Goal: Information Seeking & Learning: Learn about a topic

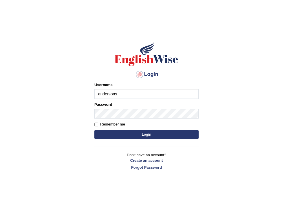
type input "andersons"
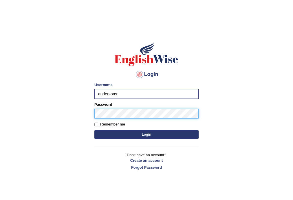
click at [94, 130] on button "Login" at bounding box center [146, 134] width 104 height 9
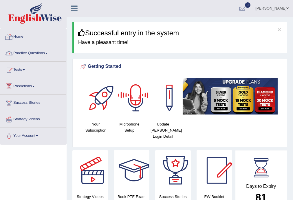
click at [32, 53] on link "Practice Questions" at bounding box center [33, 52] width 66 height 14
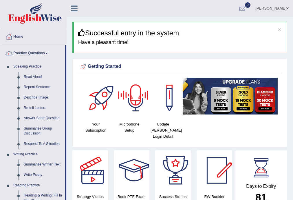
click at [146, 110] on div at bounding box center [135, 98] width 41 height 41
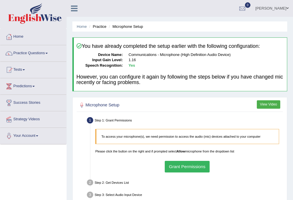
click at [194, 165] on button "Grant Permissions" at bounding box center [187, 166] width 45 height 11
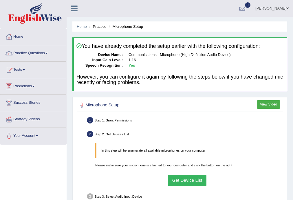
click at [191, 178] on button "Get Device List" at bounding box center [187, 179] width 38 height 11
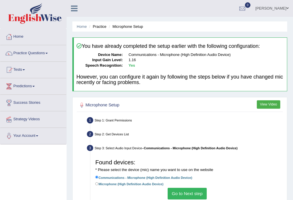
scroll to position [104, 0]
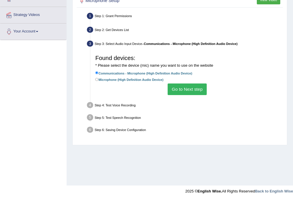
click at [183, 88] on button "Go to Next step" at bounding box center [187, 88] width 39 height 11
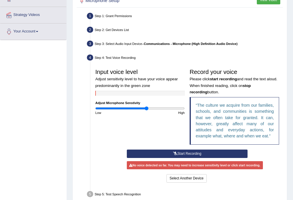
click at [183, 150] on button "Start Recording" at bounding box center [187, 153] width 121 height 8
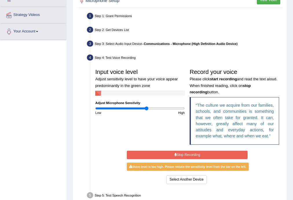
click at [210, 155] on button "Stop Recording" at bounding box center [187, 154] width 121 height 8
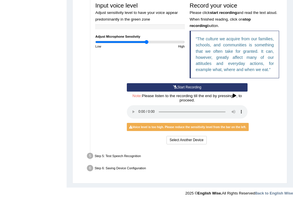
scroll to position [172, 0]
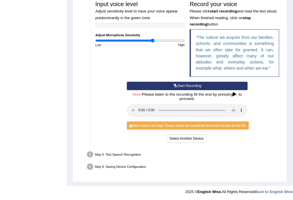
click at [152, 38] on input "range" at bounding box center [139, 40] width 89 height 4
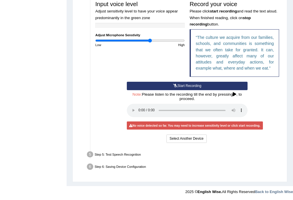
click at [150, 41] on input "range" at bounding box center [139, 40] width 89 height 4
click at [183, 136] on button "Select Another Device" at bounding box center [186, 138] width 40 height 8
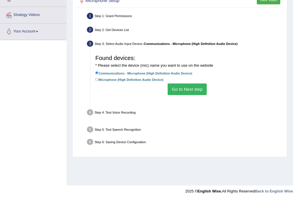
scroll to position [104, 0]
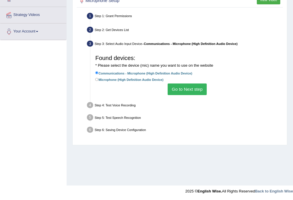
drag, startPoint x: 183, startPoint y: 81, endPoint x: 172, endPoint y: 92, distance: 15.8
click at [172, 92] on button "Go to Next step" at bounding box center [187, 88] width 39 height 11
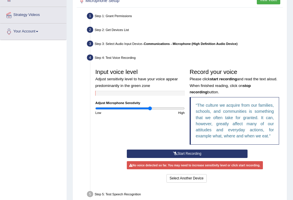
click at [177, 150] on button "Start Recording" at bounding box center [187, 153] width 121 height 8
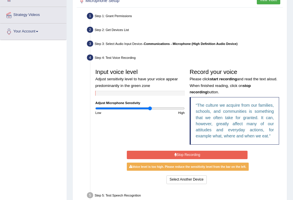
click at [201, 152] on button "Stop Recording" at bounding box center [187, 154] width 121 height 8
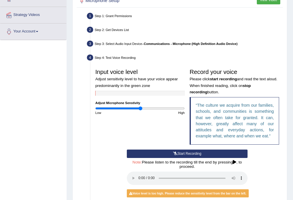
click at [141, 108] on input "range" at bounding box center [139, 108] width 89 height 4
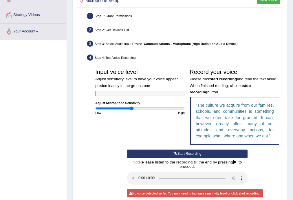
click at [132, 108] on input "range" at bounding box center [139, 108] width 89 height 4
click at [133, 109] on input "range" at bounding box center [139, 108] width 89 height 4
click at [170, 152] on button "Start Recording" at bounding box center [187, 153] width 121 height 8
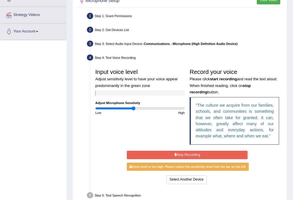
click at [190, 152] on button "Stop Recording" at bounding box center [187, 154] width 121 height 8
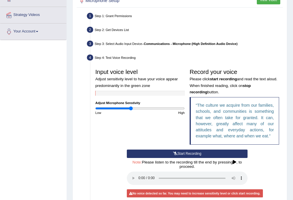
click at [131, 108] on input "range" at bounding box center [139, 108] width 89 height 4
click at [182, 150] on button "Start Recording" at bounding box center [187, 153] width 121 height 8
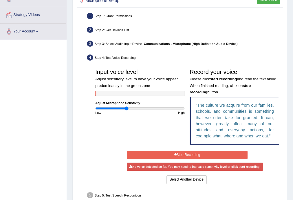
type input "0.7"
click at [126, 106] on input "range" at bounding box center [139, 108] width 89 height 4
click at [181, 158] on button "Stop Recording" at bounding box center [187, 154] width 121 height 8
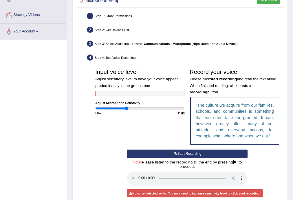
click at [181, 153] on button "Start Recording" at bounding box center [187, 153] width 121 height 8
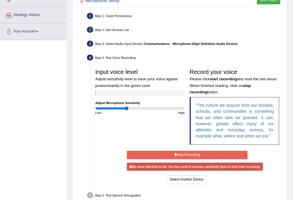
drag, startPoint x: 181, startPoint y: 153, endPoint x: 153, endPoint y: 135, distance: 32.8
click at [153, 135] on div "Input voice level Adjust sensitivity level to have your voice appear predominan…" at bounding box center [187, 107] width 189 height 83
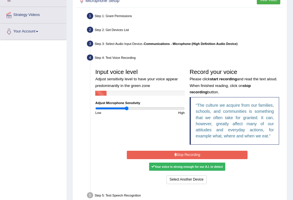
click at [207, 157] on button "Stop Recording" at bounding box center [187, 154] width 121 height 8
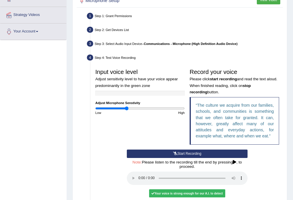
scroll to position [172, 0]
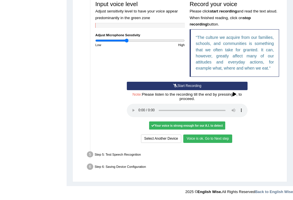
drag, startPoint x: 211, startPoint y: 138, endPoint x: 198, endPoint y: 138, distance: 13.3
click at [198, 138] on button "Voice is ok. Go to Next step" at bounding box center [207, 138] width 49 height 8
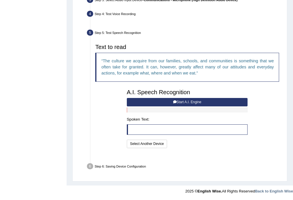
scroll to position [135, 0]
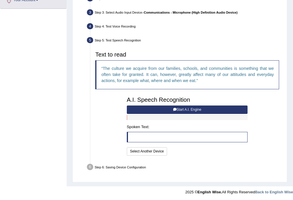
click at [183, 110] on button "Start A.I. Engine" at bounding box center [187, 109] width 121 height 8
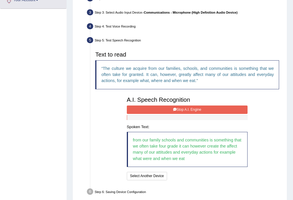
click at [165, 106] on button "Stop A.I. Engine" at bounding box center [187, 109] width 121 height 8
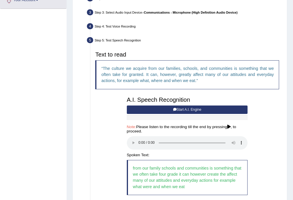
click at [143, 71] on blockquote "The culture we acquire from our families, schools, and communities is something…" at bounding box center [187, 74] width 184 height 29
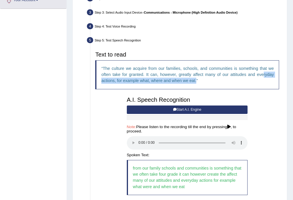
drag, startPoint x: 229, startPoint y: 79, endPoint x: 262, endPoint y: 77, distance: 33.6
click at [262, 77] on blockquote "The culture we acquire from our families, schools, and communities is something…" at bounding box center [187, 74] width 184 height 29
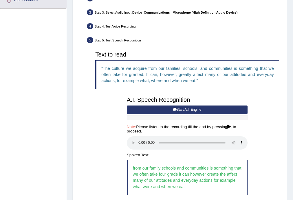
click at [130, 74] on q "The culture we acquire from our families, schools, and communities is something…" at bounding box center [187, 74] width 172 height 17
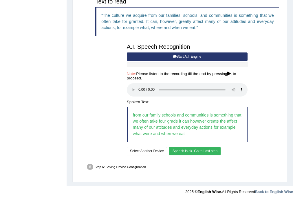
click at [189, 147] on button "Speech is ok. Go to Last step" at bounding box center [194, 151] width 51 height 8
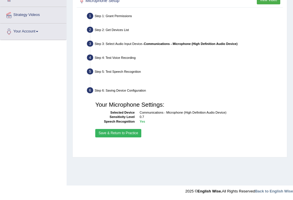
scroll to position [104, 0]
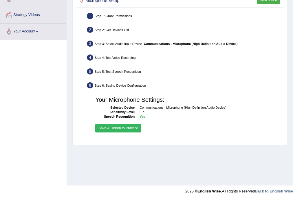
click at [129, 125] on button "Save & Return to Practice" at bounding box center [118, 128] width 46 height 8
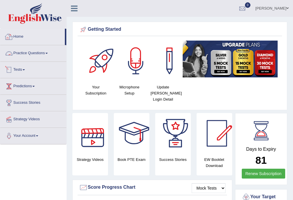
click at [41, 60] on li "Practice Questions Speaking Practice Read Aloud Repeat Sentence Describe Image …" at bounding box center [33, 53] width 66 height 16
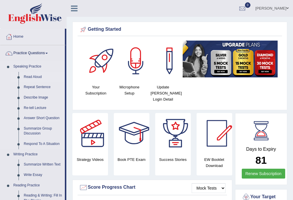
click at [34, 76] on link "Read Aloud" at bounding box center [43, 77] width 44 height 10
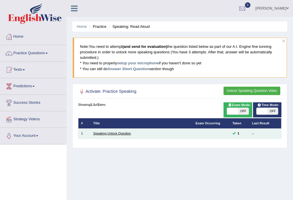
click at [113, 135] on link "Speaking Unlock Question" at bounding box center [112, 132] width 38 height 3
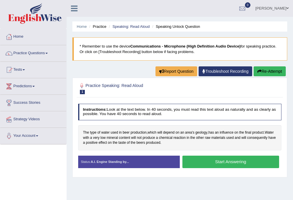
click at [224, 161] on button "Start Answering" at bounding box center [230, 161] width 97 height 12
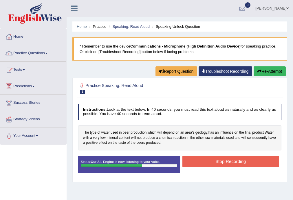
click at [229, 161] on button "Stop Recording" at bounding box center [230, 160] width 97 height 11
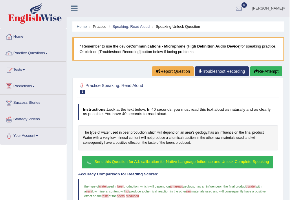
drag, startPoint x: 296, startPoint y: 92, endPoint x: 188, endPoint y: 146, distance: 120.6
click at [188, 146] on div "Instructions: Look at the text below. In 40 seconds, you must read this text al…" at bounding box center [178, 199] width 202 height 197
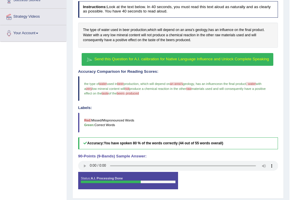
scroll to position [90, 0]
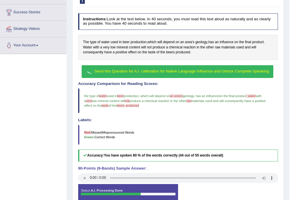
click at [214, 71] on span "Send this Question for A.I. calibration for Native Language Influence and Unloc…" at bounding box center [181, 71] width 174 height 4
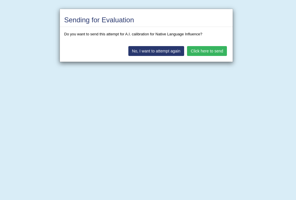
click at [213, 51] on button "Click here to send" at bounding box center [207, 51] width 40 height 10
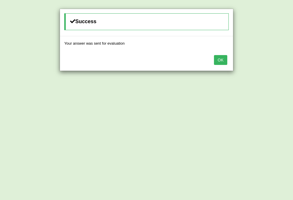
click at [222, 57] on button "OK" at bounding box center [220, 60] width 13 height 10
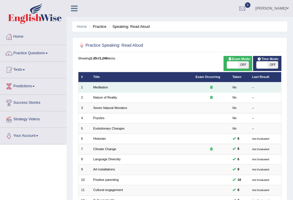
click at [99, 89] on td "Meditation" at bounding box center [142, 87] width 102 height 10
click at [108, 88] on td "Meditation" at bounding box center [142, 87] width 102 height 10
click at [107, 88] on link "Meditation" at bounding box center [100, 86] width 15 height 3
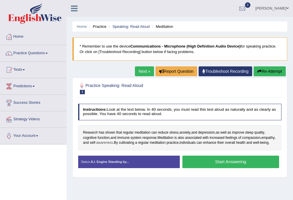
click at [113, 142] on span "awareness" at bounding box center [104, 142] width 17 height 5
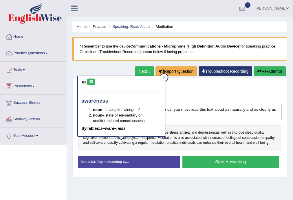
drag, startPoint x: 87, startPoint y: 78, endPoint x: 90, endPoint y: 81, distance: 4.5
click at [90, 80] on div "awareness noun – having knowledge of noun – state of elementary or undifferenti…" at bounding box center [121, 106] width 87 height 60
click at [92, 83] on button at bounding box center [91, 81] width 8 height 6
click at [151, 150] on div "Research has shown that regular meditation can reduce stress , anxiety , and de…" at bounding box center [179, 137] width 203 height 25
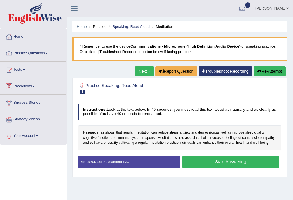
click at [134, 141] on span "cultivating" at bounding box center [126, 142] width 15 height 5
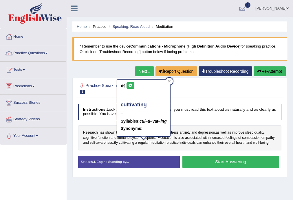
click at [132, 84] on icon at bounding box center [130, 85] width 4 height 3
click at [130, 86] on icon at bounding box center [130, 85] width 4 height 3
click at [216, 144] on span "enhance" at bounding box center [209, 142] width 13 height 5
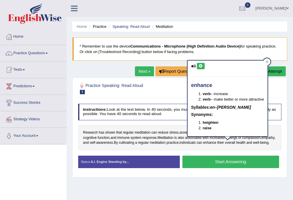
click at [203, 67] on button at bounding box center [201, 66] width 8 height 6
click at [244, 150] on div "Research has shown that regular meditation can reduce stress , anxiety , and de…" at bounding box center [179, 137] width 203 height 25
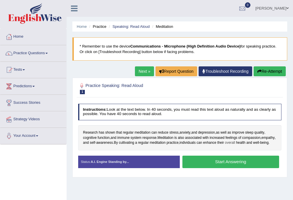
click at [235, 143] on span "overall" at bounding box center [230, 142] width 10 height 5
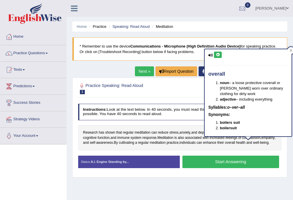
click at [220, 57] on button at bounding box center [218, 54] width 8 height 6
click at [217, 50] on div "overall noun – a loose protective coverall or smock worn over ordinary clothing…" at bounding box center [248, 92] width 87 height 87
click at [218, 58] on div "overall noun – a loose protective coverall or smock worn over ordinary clothing…" at bounding box center [248, 92] width 87 height 87
click at [218, 55] on icon at bounding box center [218, 54] width 4 height 3
click at [93, 148] on div "Research has shown that regular meditation can reduce stress , anxiety , and de…" at bounding box center [179, 137] width 203 height 25
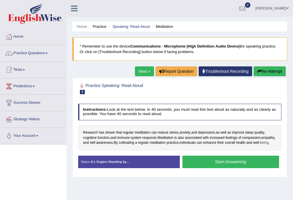
click at [260, 145] on span "being" at bounding box center [264, 142] width 8 height 5
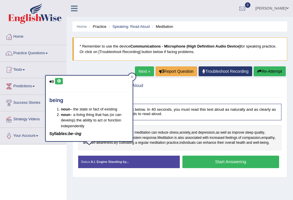
click at [58, 80] on icon at bounding box center [59, 80] width 4 height 3
drag, startPoint x: 134, startPoint y: 154, endPoint x: 136, endPoint y: 150, distance: 4.0
click at [136, 150] on div "Research has shown that regular meditation can reduce stress , anxiety , and de…" at bounding box center [179, 137] width 203 height 25
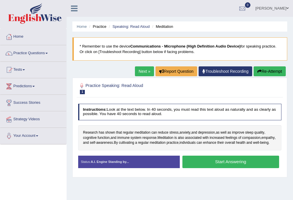
click at [136, 150] on div "Research has shown that regular meditation can reduce stress , anxiety , and de…" at bounding box center [179, 137] width 203 height 25
click at [214, 168] on button "Start Answering" at bounding box center [230, 161] width 97 height 12
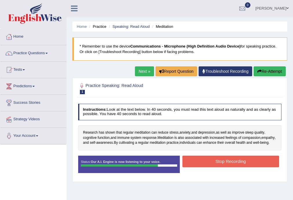
click at [228, 165] on button "Stop Recording" at bounding box center [230, 160] width 97 height 11
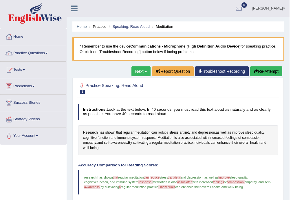
click at [164, 133] on span "reduce" at bounding box center [163, 132] width 10 height 5
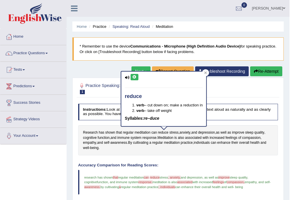
click at [132, 77] on button at bounding box center [134, 77] width 8 height 6
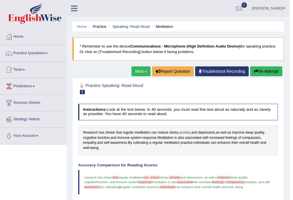
click at [185, 132] on span "anxiety" at bounding box center [184, 132] width 11 height 5
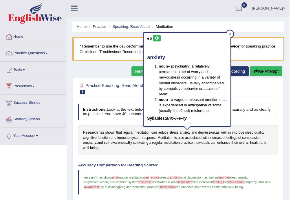
click at [153, 38] on button at bounding box center [157, 38] width 8 height 6
click at [244, 132] on span "improve" at bounding box center [238, 132] width 12 height 5
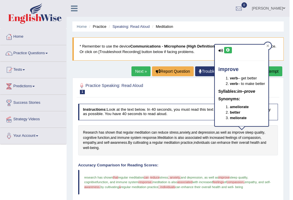
click at [226, 50] on icon at bounding box center [228, 49] width 4 height 3
click at [149, 134] on span "meditation" at bounding box center [143, 132] width 16 height 5
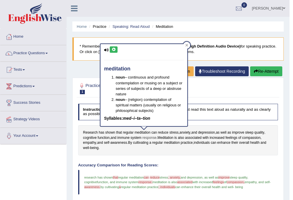
click at [148, 138] on span "response" at bounding box center [149, 137] width 14 height 5
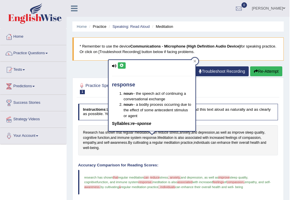
click at [121, 64] on icon at bounding box center [121, 65] width 4 height 3
click at [212, 139] on span "increased" at bounding box center [216, 137] width 15 height 5
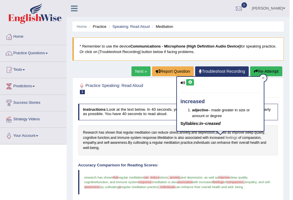
click at [229, 137] on span "feelings" at bounding box center [231, 137] width 12 height 5
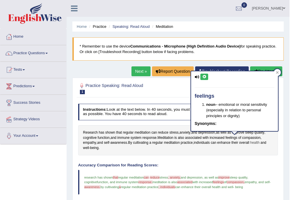
click at [259, 140] on span "health" at bounding box center [254, 142] width 9 height 5
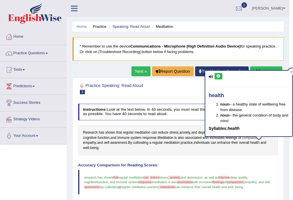
click at [253, 135] on div "health noun – a healthy state of wellbeing free from disease noun – the general…" at bounding box center [248, 103] width 87 height 65
click at [249, 138] on div "health noun – a healthy state of wellbeing free from disease noun – the general…" at bounding box center [249, 105] width 88 height 70
click at [244, 137] on div "health noun – a healthy state of wellbeing free from disease noun – the general…" at bounding box center [249, 105] width 88 height 70
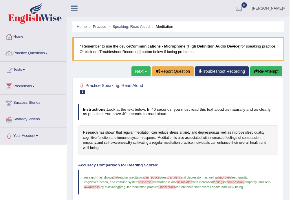
click at [251, 137] on span "compassion" at bounding box center [251, 137] width 18 height 5
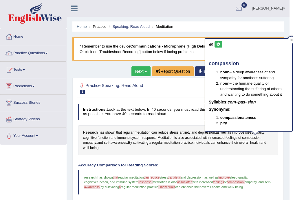
click at [220, 44] on icon at bounding box center [218, 44] width 4 height 3
click at [122, 140] on div "Research has shown that regular meditation can reduce stress , anxiety , and de…" at bounding box center [178, 140] width 200 height 30
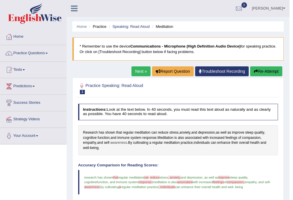
click at [121, 143] on span "awareness" at bounding box center [118, 142] width 17 height 5
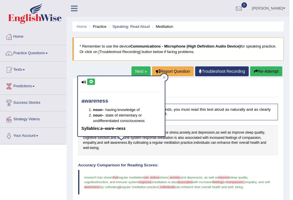
click at [94, 83] on button at bounding box center [91, 81] width 8 height 6
click at [209, 141] on span "individuals" at bounding box center [202, 142] width 16 height 5
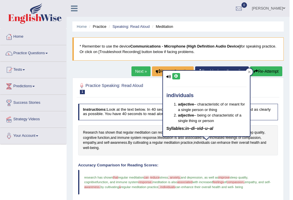
click at [176, 73] on button at bounding box center [176, 76] width 8 height 6
click at [261, 71] on button "Re-Attempt" at bounding box center [266, 71] width 32 height 10
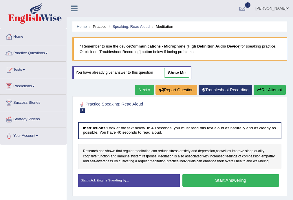
click at [223, 186] on button "Start Answering" at bounding box center [230, 180] width 97 height 12
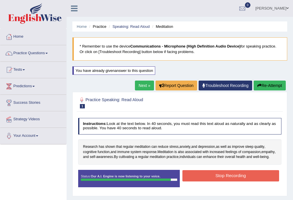
click at [236, 180] on button "Stop Recording" at bounding box center [230, 175] width 97 height 11
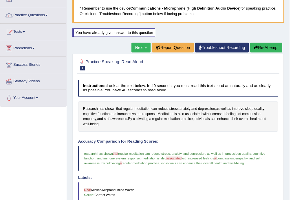
scroll to position [47, 0]
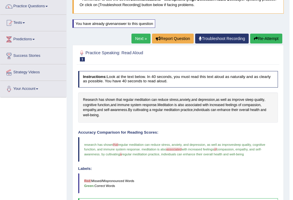
click at [261, 37] on button "Re-Attempt" at bounding box center [266, 39] width 32 height 10
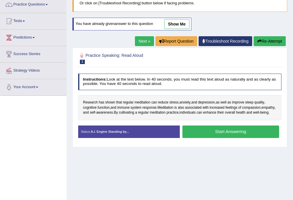
click at [206, 138] on button "Start Answering" at bounding box center [230, 131] width 97 height 12
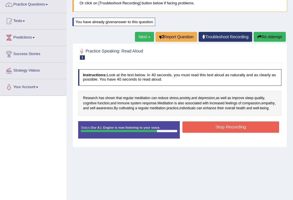
click at [213, 128] on button "Stop Recording" at bounding box center [230, 126] width 97 height 11
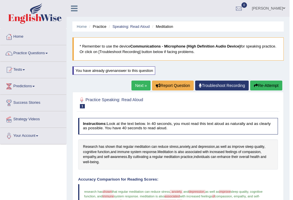
click at [141, 84] on link "Next »" at bounding box center [140, 85] width 19 height 10
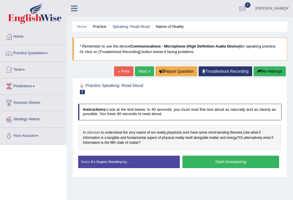
click at [96, 130] on span "attempts" at bounding box center [93, 132] width 13 height 5
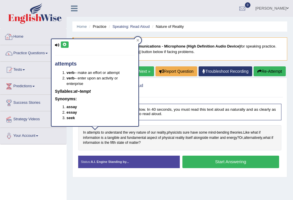
click at [65, 48] on div "attempts verb – make an effort or attempt verb – enter upon an activity or ente…" at bounding box center [94, 82] width 87 height 87
click at [68, 45] on div "attempts verb – make an effort or attempt verb – enter upon an activity or ente…" at bounding box center [94, 82] width 87 height 87
click at [62, 44] on button at bounding box center [65, 44] width 8 height 6
click at [145, 136] on span "fundamental" at bounding box center [136, 137] width 19 height 5
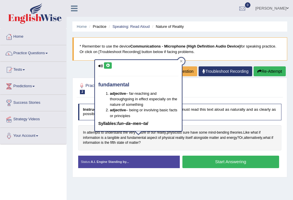
click at [150, 144] on div "In attempts to understand the very nature of our reality , physicists sure have…" at bounding box center [179, 137] width 203 height 25
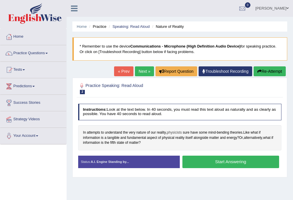
click at [174, 131] on span "physicists" at bounding box center [174, 132] width 15 height 5
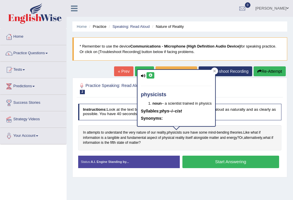
click at [146, 73] on button at bounding box center [150, 75] width 8 height 6
click at [115, 138] on span "tangible" at bounding box center [113, 137] width 12 height 5
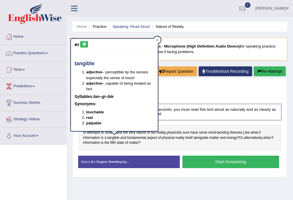
click at [84, 44] on icon at bounding box center [84, 44] width 4 height 3
click at [157, 143] on div "In attempts to understand the very nature of our reality , physicists sure have…" at bounding box center [179, 137] width 203 height 25
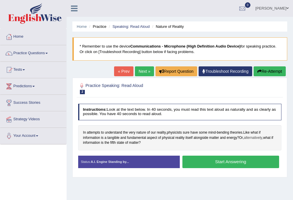
click at [252, 139] on span "alternatively" at bounding box center [253, 137] width 18 height 5
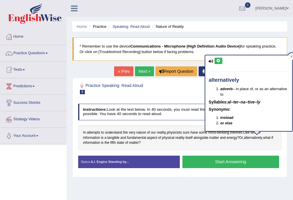
click at [221, 63] on button at bounding box center [218, 61] width 8 height 6
click at [217, 60] on icon at bounding box center [218, 60] width 4 height 3
click at [218, 60] on icon at bounding box center [218, 60] width 4 height 3
click at [134, 144] on span "matter" at bounding box center [134, 142] width 10 height 5
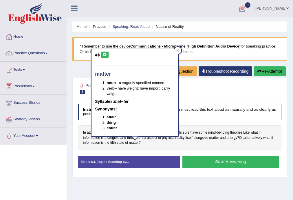
click at [104, 53] on icon at bounding box center [104, 54] width 4 height 3
click at [152, 146] on div "In attempts to understand the very nature of our reality , physicists sure have…" at bounding box center [179, 137] width 203 height 25
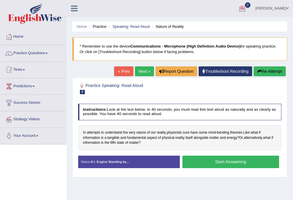
click at [217, 158] on button "Start Answering" at bounding box center [230, 161] width 97 height 12
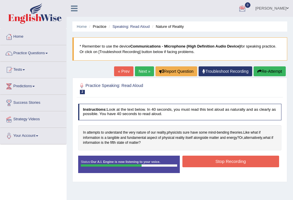
click at [250, 157] on button "Stop Recording" at bounding box center [230, 160] width 97 height 11
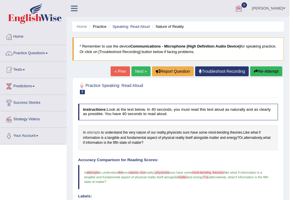
click at [90, 132] on span "attempts" at bounding box center [93, 132] width 13 height 5
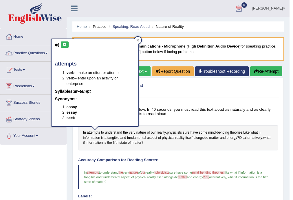
click at [66, 45] on icon at bounding box center [64, 44] width 4 height 3
click at [143, 184] on blockquote "in attempts adams to understand the to very nature natural of our all reality ,…" at bounding box center [178, 177] width 200 height 25
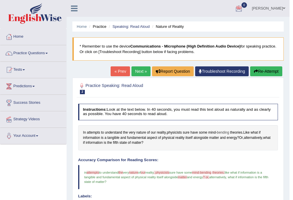
click at [224, 134] on span "bending" at bounding box center [223, 132] width 12 height 5
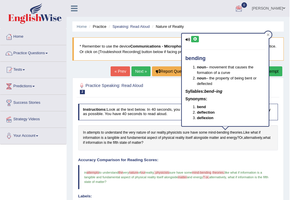
click at [197, 44] on div "bending noun – movement that causes the formation of a curve noun – the propert…" at bounding box center [225, 80] width 87 height 92
click at [196, 38] on icon at bounding box center [195, 38] width 4 height 3
click at [223, 167] on blockquote "in attempts adams to understand the to very nature natural of our all reality ,…" at bounding box center [178, 177] width 200 height 25
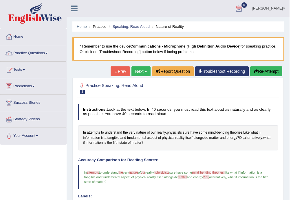
click at [198, 174] on blockquote "in attempts adams to understand the to very nature natural of our all reality ,…" at bounding box center [178, 177] width 200 height 25
click at [203, 170] on span "mind-bending" at bounding box center [201, 171] width 19 height 3
click at [214, 132] on span "mind" at bounding box center [212, 132] width 8 height 5
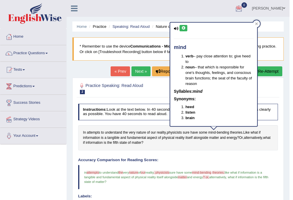
click at [185, 27] on icon at bounding box center [183, 27] width 4 height 3
click at [266, 69] on button "Re-Attempt" at bounding box center [266, 71] width 32 height 10
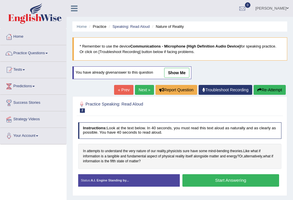
click at [221, 184] on button "Start Answering" at bounding box center [230, 180] width 97 height 12
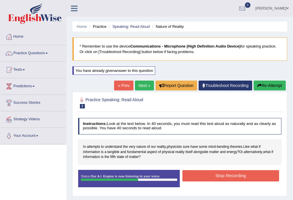
click at [214, 176] on button "Stop Recording" at bounding box center [230, 175] width 97 height 11
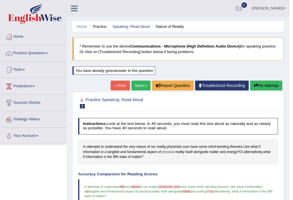
click at [171, 149] on span "physical" at bounding box center [168, 151] width 12 height 5
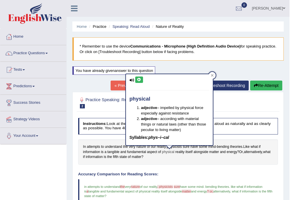
click at [174, 146] on div at bounding box center [169, 147] width 10 height 4
click at [177, 147] on div "physical adjective – impelled by physical force especially against resistance a…" at bounding box center [169, 111] width 88 height 76
click at [179, 146] on div "physical adjective – impelled by physical force especially against resistance a…" at bounding box center [169, 111] width 88 height 76
click at [169, 157] on div "In attempts to understand the very nature of our reality , physicists sure have…" at bounding box center [178, 151] width 200 height 25
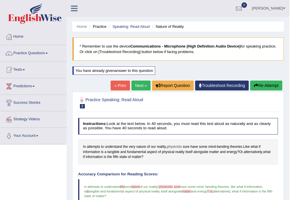
click at [177, 145] on span "physicists" at bounding box center [174, 146] width 15 height 5
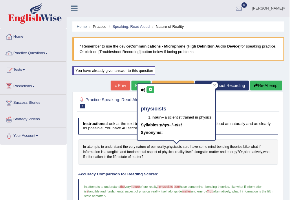
click at [149, 89] on icon at bounding box center [150, 89] width 4 height 3
click at [187, 148] on span "sure" at bounding box center [186, 146] width 7 height 5
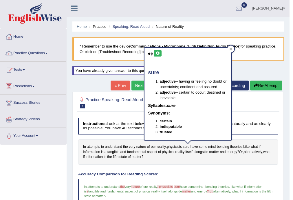
click at [155, 49] on div "sure adjective – having or feeling no doubt or uncertainty; confident and assur…" at bounding box center [187, 94] width 87 height 92
click at [157, 55] on button at bounding box center [158, 53] width 8 height 6
click at [143, 143] on div "In attempts to understand the very nature of our reality , physicists sure have…" at bounding box center [178, 151] width 200 height 25
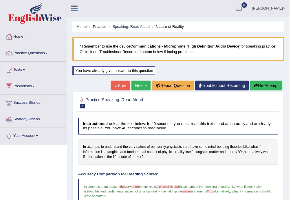
click at [143, 145] on span "nature" at bounding box center [141, 146] width 10 height 5
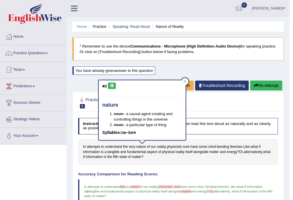
click at [111, 86] on icon at bounding box center [112, 85] width 4 height 3
click at [111, 87] on icon at bounding box center [112, 85] width 4 height 3
click at [266, 82] on button "Re-Attempt" at bounding box center [266, 85] width 32 height 10
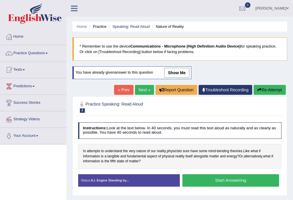
click at [214, 179] on button "Start Answering" at bounding box center [230, 180] width 97 height 12
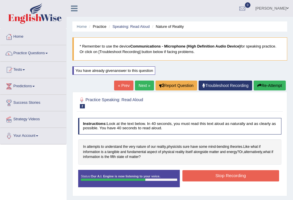
click at [224, 177] on button "Stop Recording" at bounding box center [230, 175] width 97 height 11
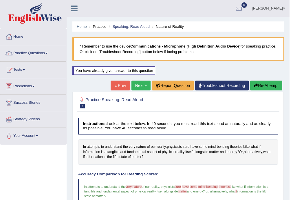
click at [137, 86] on link "Next »" at bounding box center [140, 85] width 19 height 10
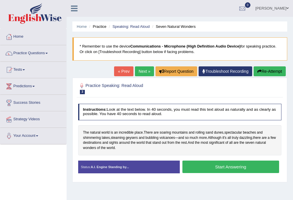
click at [89, 133] on div "The natural world is an incredible place . There are soaring mountains and roll…" at bounding box center [179, 140] width 203 height 30
click at [90, 130] on span "natural" at bounding box center [95, 132] width 10 height 5
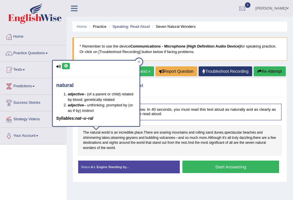
click at [65, 67] on icon at bounding box center [66, 65] width 4 height 3
click at [69, 65] on button at bounding box center [66, 66] width 8 height 6
click at [171, 133] on span "soaring" at bounding box center [164, 132] width 11 height 5
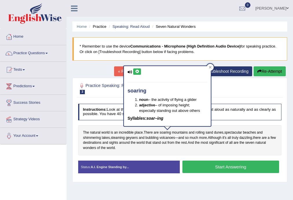
click at [136, 72] on icon at bounding box center [137, 71] width 4 height 3
drag, startPoint x: 178, startPoint y: 128, endPoint x: 181, endPoint y: 132, distance: 5.1
click at [178, 130] on div "soaring noun – the activity of flying a glider adjective – of imposing height; …" at bounding box center [167, 97] width 88 height 65
click at [181, 132] on span "mountains" at bounding box center [180, 132] width 16 height 5
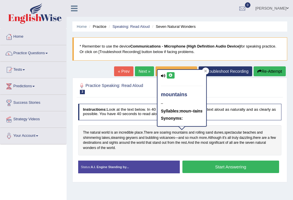
click at [171, 73] on icon at bounding box center [170, 74] width 4 height 3
click at [172, 76] on icon at bounding box center [170, 74] width 4 height 3
click at [219, 133] on span "dunes" at bounding box center [218, 132] width 9 height 5
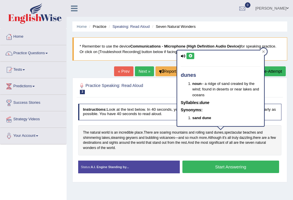
click at [190, 53] on button at bounding box center [190, 56] width 8 height 6
click at [188, 56] on icon at bounding box center [190, 55] width 4 height 3
click at [236, 134] on span "spectacular" at bounding box center [233, 132] width 18 height 5
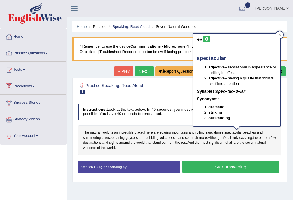
click at [207, 39] on icon at bounding box center [206, 38] width 4 height 3
click at [251, 128] on div "spectacular adjective – sensational in appearance or thrilling in effect adject…" at bounding box center [237, 81] width 88 height 97
click at [251, 131] on span "beaches" at bounding box center [249, 132] width 13 height 5
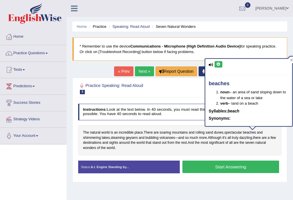
click at [223, 63] on div "beaches noun – an area of sand sloping down to the water of a sea or lake verb …" at bounding box center [248, 92] width 87 height 67
click at [221, 64] on button at bounding box center [218, 64] width 8 height 6
click at [93, 134] on span "natural" at bounding box center [95, 132] width 10 height 5
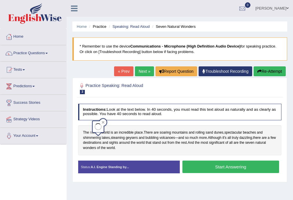
click at [93, 135] on span "natural" at bounding box center [95, 132] width 10 height 5
click at [92, 137] on span "shimmering" at bounding box center [92, 137] width 18 height 5
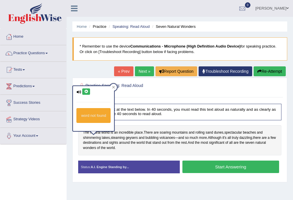
click at [88, 91] on icon at bounding box center [86, 91] width 4 height 3
click at [133, 150] on div "The natural world is an incredible place . There are soaring mountains and roll…" at bounding box center [179, 140] width 203 height 30
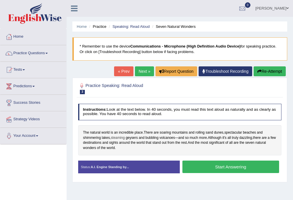
click at [118, 138] on span "steaming" at bounding box center [118, 137] width 14 height 5
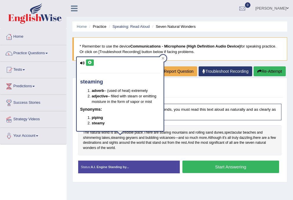
click at [88, 60] on button at bounding box center [90, 62] width 8 height 6
click at [132, 138] on span "geysers" at bounding box center [132, 137] width 12 height 5
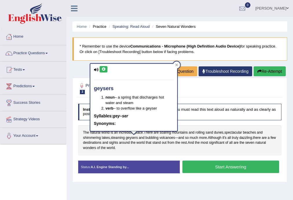
click at [105, 68] on icon at bounding box center [103, 68] width 4 height 3
click at [104, 68] on icon at bounding box center [103, 68] width 4 height 3
click at [148, 137] on span "bubbling" at bounding box center [151, 137] width 13 height 5
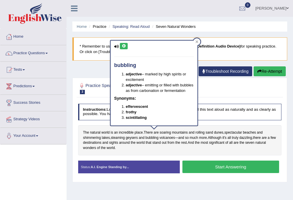
click at [124, 42] on div "bubbling adjective – marked by high spirits or excitement adjective – emitting …" at bounding box center [154, 83] width 87 height 85
click at [124, 45] on icon at bounding box center [124, 45] width 4 height 3
click at [127, 47] on button at bounding box center [124, 46] width 8 height 6
click at [165, 137] on span "volcanoes" at bounding box center [167, 137] width 16 height 5
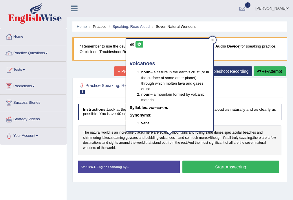
click at [139, 47] on button at bounding box center [139, 44] width 8 height 6
click at [213, 40] on icon at bounding box center [212, 39] width 3 height 3
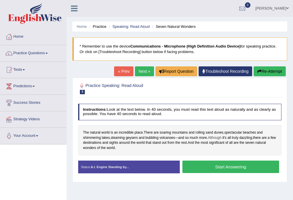
click at [215, 137] on span "Although" at bounding box center [215, 137] width 14 height 5
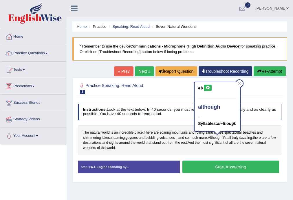
click at [207, 89] on button at bounding box center [208, 87] width 8 height 6
click at [207, 90] on button at bounding box center [208, 87] width 8 height 6
click at [244, 136] on span "dazzling" at bounding box center [245, 137] width 13 height 5
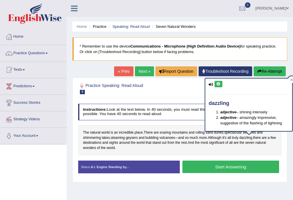
click at [220, 81] on button at bounding box center [218, 84] width 8 height 6
click at [242, 135] on span "dazzling" at bounding box center [245, 137] width 13 height 5
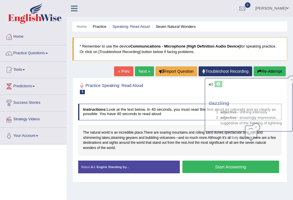
click at [238, 137] on span "truly" at bounding box center [235, 137] width 6 height 5
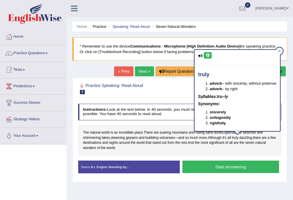
click at [208, 52] on button at bounding box center [208, 55] width 8 height 6
click at [118, 142] on span "sights" at bounding box center [113, 142] width 9 height 5
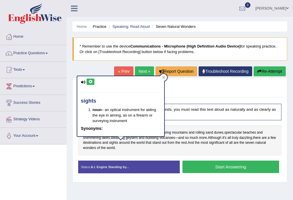
click at [90, 81] on icon at bounding box center [90, 81] width 4 height 3
click at [145, 150] on div "The natural world is an incredible place . There are soaring mountains and roll…" at bounding box center [179, 140] width 203 height 30
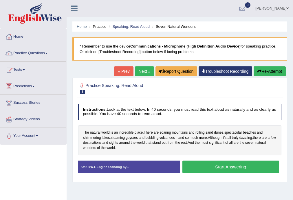
click at [92, 148] on span "wonders" at bounding box center [89, 147] width 13 height 5
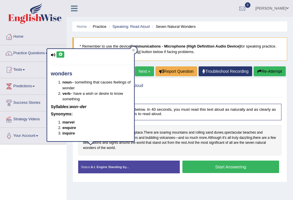
click at [61, 53] on icon at bounding box center [60, 54] width 4 height 3
drag, startPoint x: 158, startPoint y: 148, endPoint x: 156, endPoint y: 151, distance: 3.3
click at [158, 151] on div "The natural world is an incredible place . There are soaring mountains and roll…" at bounding box center [179, 140] width 203 height 30
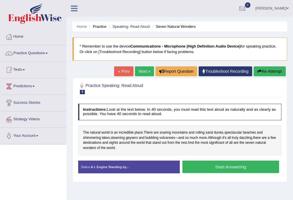
click at [213, 169] on button "Start Answering" at bounding box center [230, 166] width 97 height 12
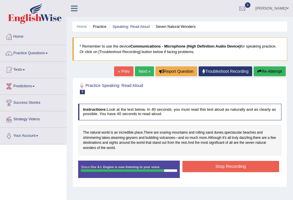
click at [214, 161] on button "Stop Recording" at bounding box center [230, 166] width 97 height 11
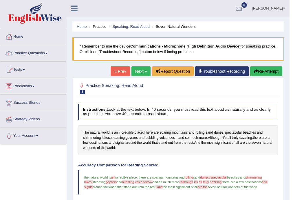
click at [269, 71] on button "Re-Attempt" at bounding box center [266, 71] width 32 height 10
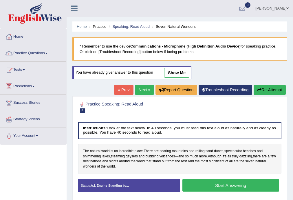
click at [222, 181] on button "Start Answering" at bounding box center [230, 185] width 97 height 12
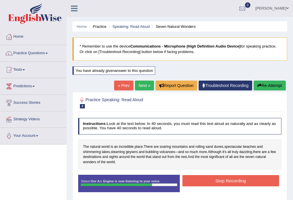
click at [215, 180] on button "Stop Recording" at bounding box center [230, 180] width 97 height 11
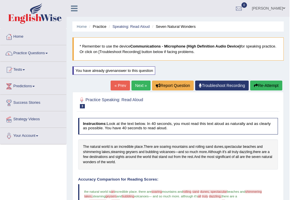
click at [120, 88] on link "« Prev" at bounding box center [120, 85] width 19 height 10
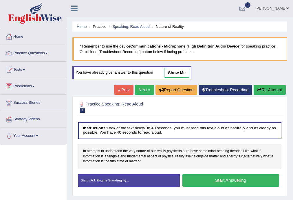
click at [227, 177] on button "Start Answering" at bounding box center [230, 180] width 97 height 12
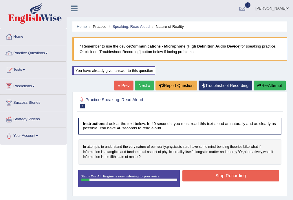
click at [205, 174] on button "Stop Recording" at bounding box center [230, 175] width 97 height 11
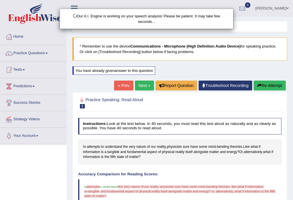
click at [276, 85] on div "Our A.I. Engine is working on your speech analysis! Please be patient. It may t…" at bounding box center [146, 100] width 293 height 200
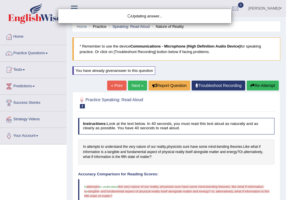
click at [269, 86] on body "Toggle navigation Home Practice Questions Speaking Practice Read Aloud Repeat S…" at bounding box center [146, 100] width 293 height 200
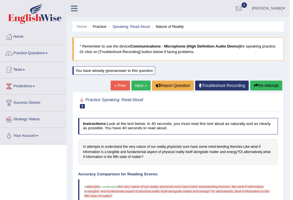
click at [269, 86] on button "Re-Attempt" at bounding box center [266, 85] width 32 height 10
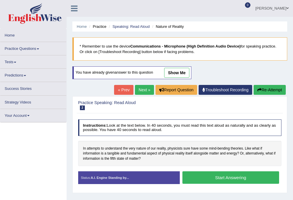
click at [216, 175] on button "Start Answering" at bounding box center [230, 177] width 97 height 12
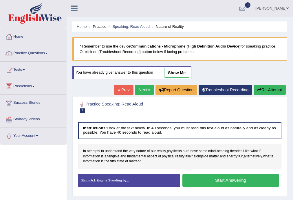
click at [235, 183] on button "Start Answering" at bounding box center [230, 180] width 97 height 12
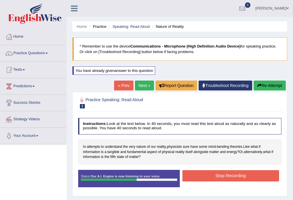
click at [215, 172] on button "Stop Recording" at bounding box center [230, 175] width 97 height 11
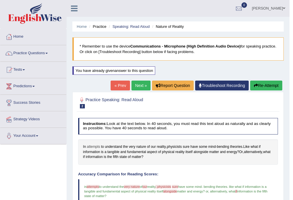
click at [93, 147] on span "attempts" at bounding box center [93, 146] width 13 height 5
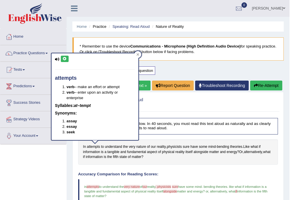
click at [67, 60] on button at bounding box center [65, 59] width 8 height 6
click at [138, 52] on div at bounding box center [137, 54] width 7 height 7
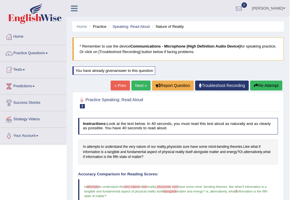
click at [262, 80] on div "Home Practice Speaking: Read Aloud Nature of Reality * Remember to use the devi…" at bounding box center [178, 177] width 223 height 354
click at [263, 87] on button "Re-Attempt" at bounding box center [266, 85] width 32 height 10
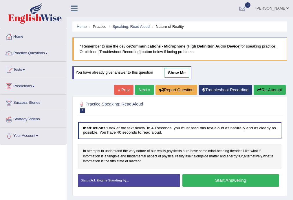
click at [208, 179] on button "Start Answering" at bounding box center [230, 180] width 97 height 12
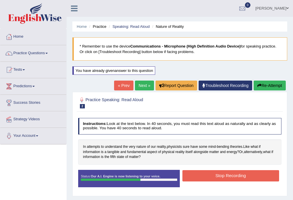
click at [231, 179] on button "Stop Recording" at bounding box center [230, 175] width 97 height 11
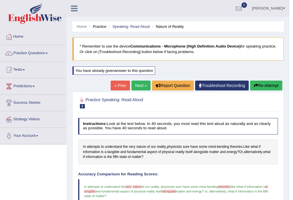
click at [137, 89] on link "Next »" at bounding box center [140, 85] width 19 height 10
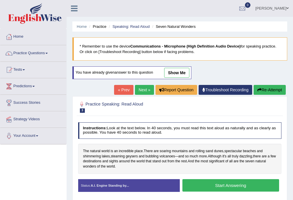
click at [220, 185] on button "Start Answering" at bounding box center [230, 185] width 97 height 12
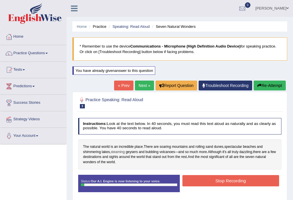
click at [118, 151] on span "steaming" at bounding box center [118, 151] width 14 height 5
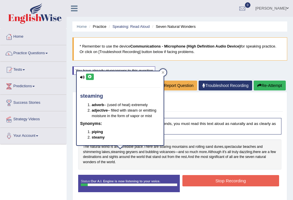
click at [156, 167] on div "The natural world is an incredible place . There are soaring mountains and roll…" at bounding box center [179, 154] width 203 height 30
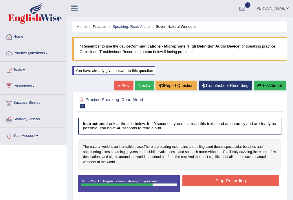
click at [222, 177] on button "Stop Recording" at bounding box center [230, 180] width 97 height 11
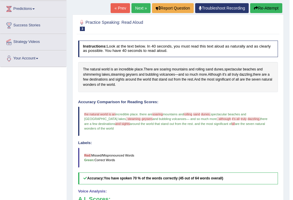
scroll to position [51, 0]
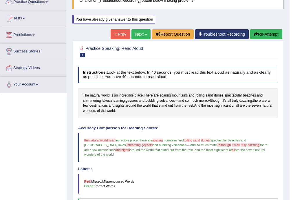
click at [137, 36] on link "Next »" at bounding box center [140, 34] width 19 height 10
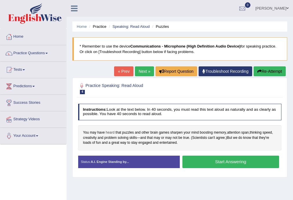
click at [107, 132] on span "heard" at bounding box center [110, 132] width 9 height 5
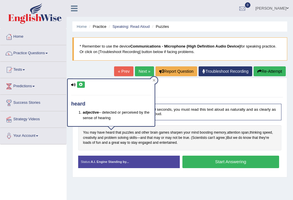
click at [78, 83] on button at bounding box center [81, 84] width 8 height 6
click at [130, 132] on span "puzzles" at bounding box center [128, 132] width 12 height 5
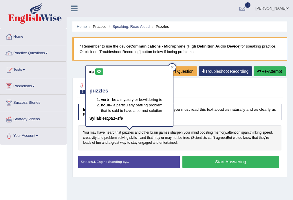
click at [96, 70] on button at bounding box center [99, 71] width 8 height 6
click at [177, 132] on span "sharpen" at bounding box center [176, 132] width 12 height 5
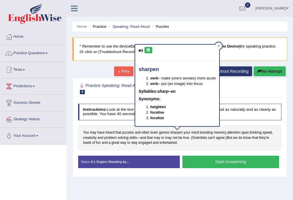
click at [148, 51] on icon at bounding box center [148, 49] width 4 height 3
click at [206, 133] on span "boosting" at bounding box center [206, 132] width 13 height 5
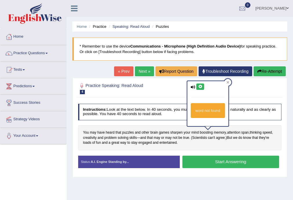
click at [198, 86] on icon at bounding box center [200, 86] width 4 height 3
click at [185, 137] on span "true" at bounding box center [186, 137] width 6 height 5
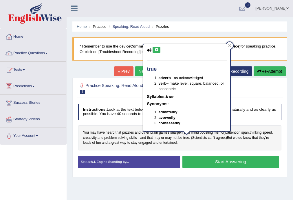
click at [161, 49] on div "true adverb – as acknowledged verb – make level, square, balanced, or concentri…" at bounding box center [186, 87] width 87 height 87
click at [160, 50] on div "true adverb – as acknowledged verb – make level, square, balanced, or concentri…" at bounding box center [186, 87] width 87 height 87
click at [158, 50] on div "true adverb – as acknowledged verb – make level, square, balanced, or concentri…" at bounding box center [186, 87] width 87 height 87
click at [158, 50] on icon at bounding box center [156, 49] width 4 height 3
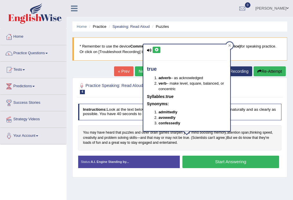
click at [210, 135] on div "true adverb – as acknowledged verb – make level, square, balanced, or concentri…" at bounding box center [187, 89] width 88 height 91
click at [200, 136] on span "Scientists" at bounding box center [199, 137] width 15 height 5
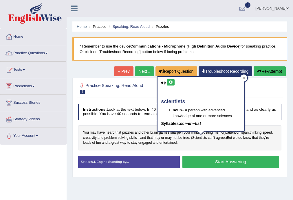
click at [168, 81] on button at bounding box center [171, 82] width 8 height 6
click at [214, 139] on span "can't" at bounding box center [211, 137] width 7 height 5
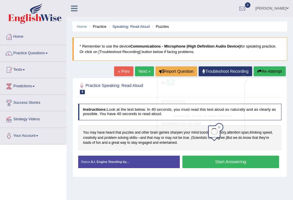
click at [213, 139] on span "can't" at bounding box center [211, 137] width 7 height 5
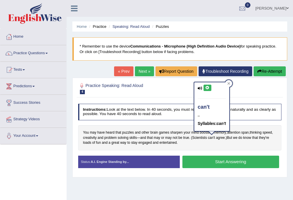
click at [206, 88] on icon at bounding box center [207, 87] width 4 height 3
click at [207, 86] on icon at bounding box center [207, 87] width 4 height 3
click at [220, 137] on span "agree" at bounding box center [220, 137] width 9 height 5
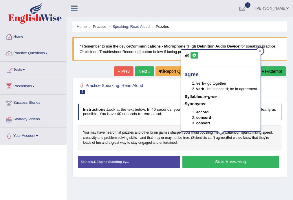
click at [229, 148] on div "You may have heard that puzzles and other brain games sharpen your mind boostin…" at bounding box center [179, 137] width 203 height 25
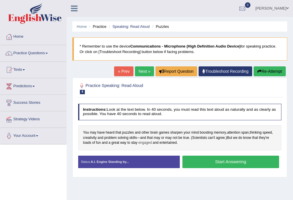
click at [144, 141] on span "engaged" at bounding box center [144, 142] width 13 height 5
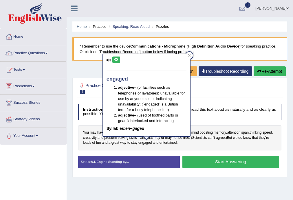
click at [116, 56] on button at bounding box center [116, 59] width 8 height 6
click at [171, 141] on span "entertained" at bounding box center [167, 142] width 17 height 5
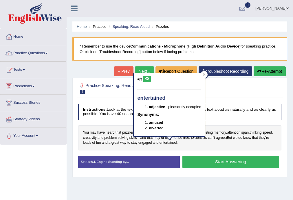
click at [147, 79] on icon at bounding box center [147, 78] width 4 height 3
click at [127, 140] on span "to" at bounding box center [128, 142] width 3 height 5
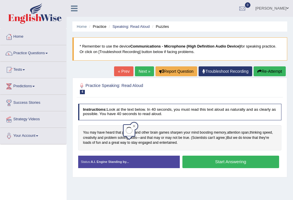
click at [139, 148] on div "You may have heard that puzzles and other brain games sharpen your mind boostin…" at bounding box center [179, 137] width 203 height 25
click at [249, 160] on button "Start Answering" at bounding box center [230, 161] width 97 height 12
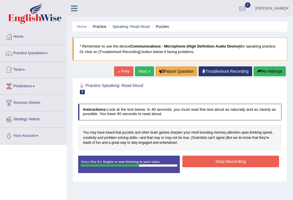
click at [207, 162] on button "Stop Recording" at bounding box center [230, 160] width 97 height 11
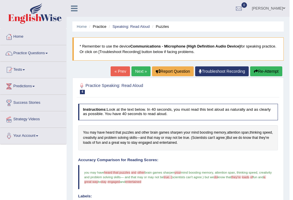
click at [141, 73] on link "Next »" at bounding box center [140, 71] width 19 height 10
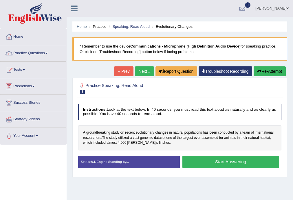
click at [120, 71] on link "« Prev" at bounding box center [123, 71] width 19 height 10
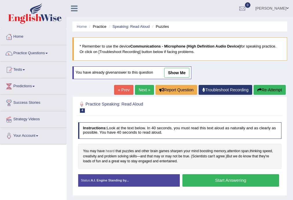
drag, startPoint x: 111, startPoint y: 152, endPoint x: 114, endPoint y: 152, distance: 3.5
click at [112, 152] on span "heard" at bounding box center [110, 150] width 9 height 5
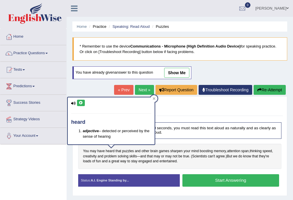
drag, startPoint x: 85, startPoint y: 106, endPoint x: 81, endPoint y: 103, distance: 4.7
click at [82, 104] on div "heard adjective – detected or perceived by the sense of hearing" at bounding box center [111, 120] width 87 height 47
click at [81, 103] on icon at bounding box center [81, 102] width 4 height 3
click at [72, 153] on div "Practice Speaking: Read Aloud 4 Puzzles Instructions: Look at the text below. I…" at bounding box center [179, 146] width 215 height 100
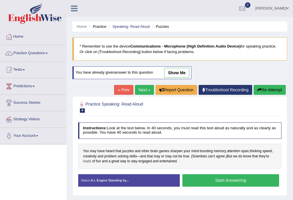
click at [88, 161] on span "loads" at bounding box center [87, 161] width 8 height 5
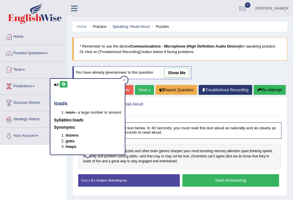
click at [63, 83] on icon at bounding box center [63, 83] width 4 height 3
click at [116, 162] on span "great" at bounding box center [115, 161] width 8 height 5
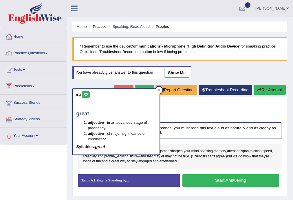
click at [85, 94] on icon at bounding box center [86, 94] width 4 height 3
click at [113, 168] on div "Instructions: Look at the text below. In 40 seconds, you must read this text al…" at bounding box center [180, 155] width 206 height 73
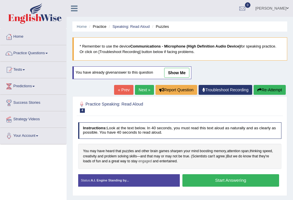
click at [149, 161] on span "engaged" at bounding box center [144, 161] width 13 height 5
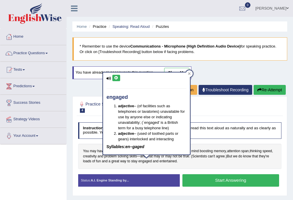
click at [114, 77] on icon at bounding box center [116, 77] width 4 height 3
click at [192, 169] on div "Instructions: Look at the text below. In 40 seconds, you must read this text al…" at bounding box center [180, 155] width 206 height 73
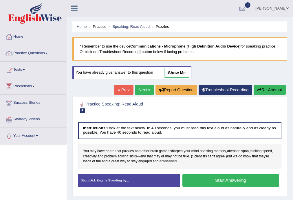
click at [168, 161] on span "entertained" at bounding box center [167, 161] width 17 height 5
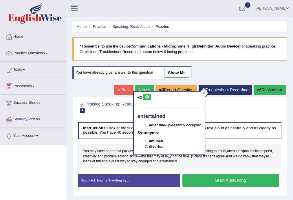
click at [145, 96] on icon at bounding box center [147, 96] width 4 height 3
click at [236, 165] on div "You may have heard that puzzles and other brain games sharpen your mind boostin…" at bounding box center [179, 155] width 203 height 25
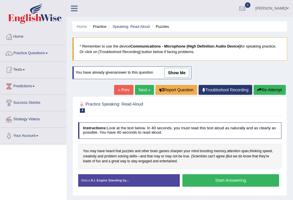
click at [238, 179] on button "Start Answering" at bounding box center [230, 180] width 97 height 12
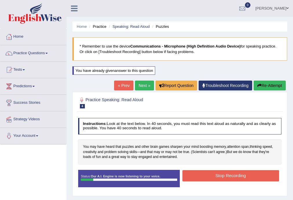
click at [222, 180] on button "Stop Recording" at bounding box center [230, 175] width 97 height 11
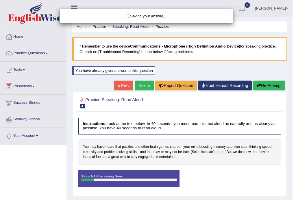
click at [259, 81] on div "Saving your answer..." at bounding box center [148, 100] width 296 height 200
click at [262, 90] on div "Saving your answer..." at bounding box center [148, 100] width 296 height 200
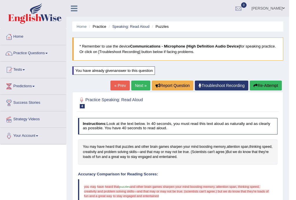
click at [263, 87] on body "Toggle navigation Home Practice Questions Speaking Practice Read Aloud Repeat S…" at bounding box center [148, 100] width 296 height 200
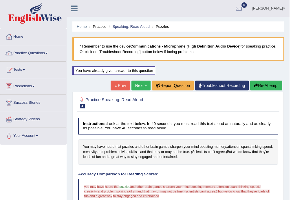
click at [263, 87] on button "Re-Attempt" at bounding box center [266, 85] width 32 height 10
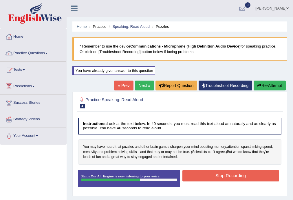
click at [220, 174] on button "Stop Recording" at bounding box center [230, 175] width 97 height 11
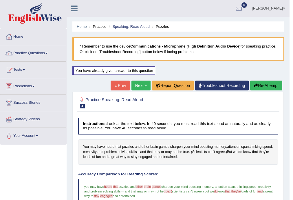
click at [126, 73] on div "You have already given answer to this question" at bounding box center [113, 70] width 83 height 8
click at [145, 85] on link "Next »" at bounding box center [140, 85] width 19 height 10
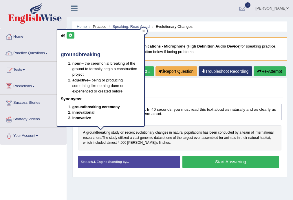
click at [71, 37] on button at bounding box center [71, 35] width 8 height 6
click at [147, 132] on span "evolutionary" at bounding box center [145, 132] width 19 height 5
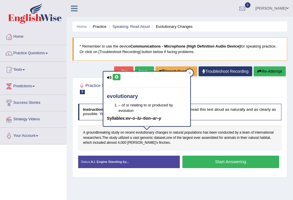
click at [115, 74] on div "evolutionary – of or relating to or produced by evolution Syllables: ev–o–lu–ti…" at bounding box center [146, 98] width 87 height 54
click at [114, 75] on icon at bounding box center [116, 76] width 4 height 3
click at [162, 131] on span "changes" at bounding box center [161, 132] width 13 height 5
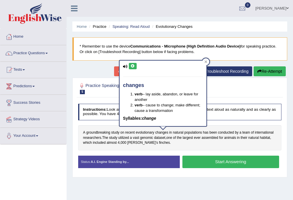
click at [130, 66] on icon at bounding box center [132, 65] width 4 height 3
click at [182, 145] on div "A groundbreaking study on recent evolutionary changes in natural populations ha…" at bounding box center [179, 137] width 203 height 25
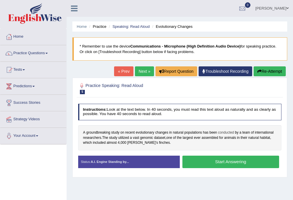
click at [222, 130] on span "conducted" at bounding box center [226, 132] width 16 height 5
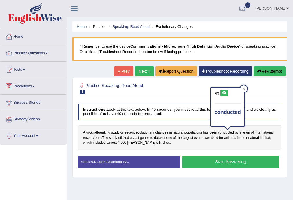
click at [227, 92] on button at bounding box center [224, 93] width 8 height 6
click at [93, 139] on span "researchers" at bounding box center [92, 137] width 18 height 5
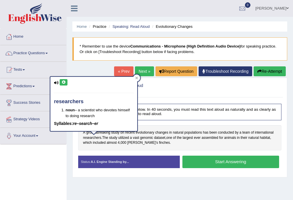
click at [60, 81] on button at bounding box center [64, 82] width 8 height 6
click at [132, 147] on div "A groundbreaking study on recent evolutionary changes in natural populations ha…" at bounding box center [179, 137] width 203 height 25
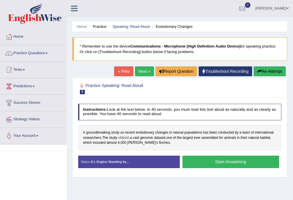
click at [123, 138] on span "utilized" at bounding box center [123, 137] width 11 height 5
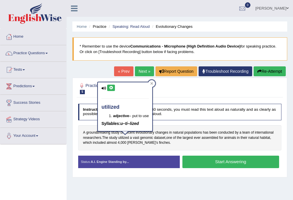
click at [113, 88] on icon at bounding box center [111, 87] width 4 height 3
click at [163, 138] on span "dataset" at bounding box center [159, 137] width 11 height 5
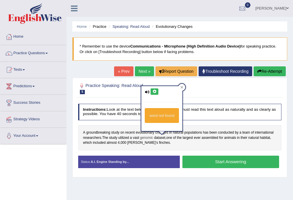
click at [148, 138] on span "genomic" at bounding box center [146, 137] width 13 height 5
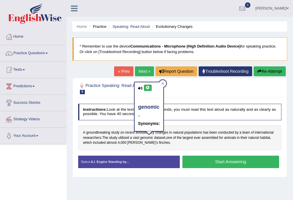
click at [146, 86] on icon at bounding box center [148, 87] width 4 height 3
click at [141, 138] on span "genomic" at bounding box center [146, 137] width 13 height 5
click at [137, 137] on span "vast" at bounding box center [136, 137] width 6 height 5
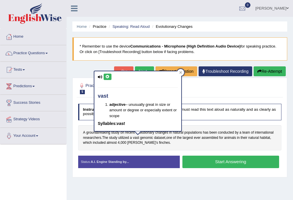
click at [107, 77] on icon at bounding box center [107, 76] width 4 height 3
click at [166, 138] on div "A groundbreaking study on recent evolutionary changes in natural populations ha…" at bounding box center [179, 137] width 203 height 25
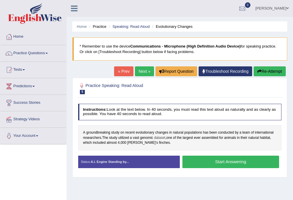
click at [165, 138] on span "dataset" at bounding box center [159, 137] width 11 height 5
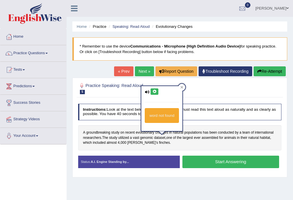
click at [159, 89] on div "word not found" at bounding box center [161, 108] width 41 height 45
click at [154, 93] on button at bounding box center [154, 91] width 8 height 6
click at [193, 138] on span "largest" at bounding box center [188, 137] width 10 height 5
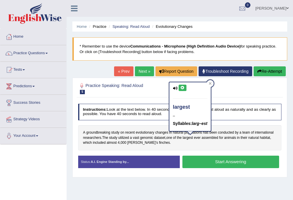
click at [184, 88] on icon at bounding box center [182, 87] width 4 height 3
click at [199, 139] on span "ever" at bounding box center [197, 137] width 7 height 5
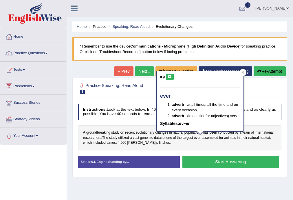
click at [172, 78] on div "ever adverb – at all times; all the time and on every occasion adverb – (intens…" at bounding box center [200, 101] width 87 height 60
click at [172, 78] on button at bounding box center [170, 76] width 8 height 6
click at [207, 138] on span "assembled" at bounding box center [209, 137] width 17 height 5
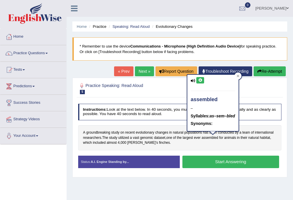
click at [200, 84] on div "assembled – Syllables: as–sem–bled Synonyms:" at bounding box center [212, 103] width 51 height 56
click at [202, 79] on button at bounding box center [200, 80] width 8 height 6
click at [101, 143] on span "included" at bounding box center [99, 142] width 13 height 5
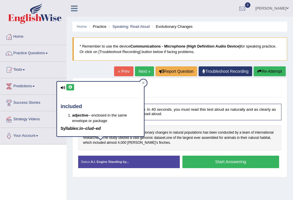
click at [70, 88] on icon at bounding box center [70, 86] width 4 height 3
click at [70, 89] on button at bounding box center [70, 87] width 8 height 6
click at [159, 144] on span "finches" at bounding box center [164, 142] width 11 height 5
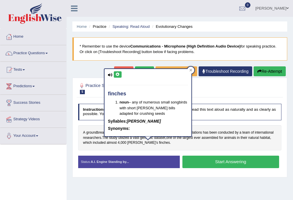
click at [118, 74] on icon at bounding box center [117, 74] width 4 height 3
click at [75, 141] on div "Practice Speaking: Read Aloud 5 Evolutionary Changes Instructions: Look at the …" at bounding box center [179, 128] width 215 height 100
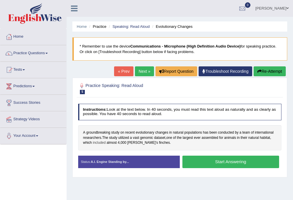
click at [99, 143] on span "included" at bounding box center [99, 142] width 13 height 5
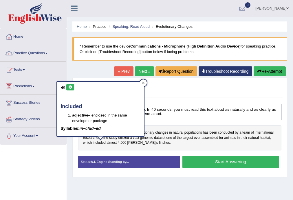
click at [68, 87] on icon at bounding box center [70, 86] width 4 height 3
click at [180, 145] on div "A groundbreaking study on recent evolutionary changes in natural populations ha…" at bounding box center [179, 137] width 203 height 25
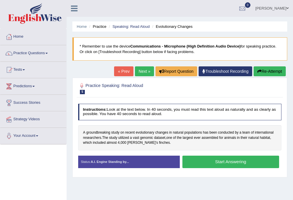
click at [227, 163] on button "Start Answering" at bounding box center [230, 161] width 97 height 12
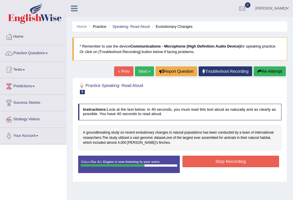
click at [207, 161] on button "Stop Recording" at bounding box center [230, 160] width 97 height 11
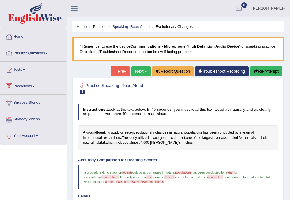
click at [126, 173] on span "recent" at bounding box center [126, 171] width 9 height 3
click at [129, 131] on span "recent" at bounding box center [130, 132] width 10 height 5
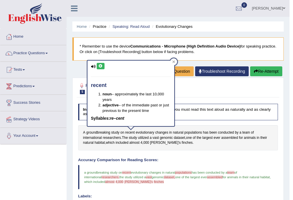
click at [97, 64] on button at bounding box center [101, 66] width 8 height 6
click at [184, 173] on span "populations" at bounding box center [183, 171] width 16 height 3
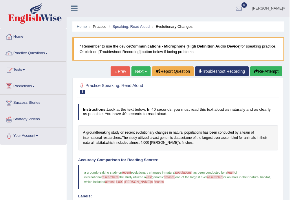
click at [184, 172] on span "populations" at bounding box center [183, 171] width 16 height 3
click at [194, 129] on div "A groundbreaking study on recent evolutionary changes in natural populations ha…" at bounding box center [178, 137] width 200 height 25
click at [194, 133] on span "populations" at bounding box center [193, 132] width 18 height 5
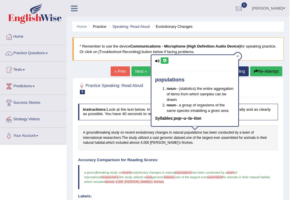
click at [165, 60] on icon at bounding box center [164, 60] width 4 height 3
click at [164, 60] on icon at bounding box center [164, 60] width 4 height 3
click at [166, 60] on icon at bounding box center [164, 60] width 4 height 3
click at [115, 136] on span "researchers" at bounding box center [112, 137] width 18 height 5
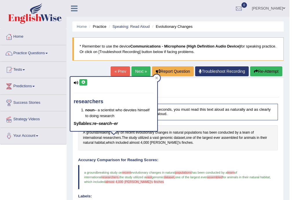
click at [81, 85] on button at bounding box center [83, 82] width 8 height 6
click at [150, 179] on blockquote "a groundbreaking study on recent reason evolutionary changes in natural populat…" at bounding box center [178, 177] width 200 height 25
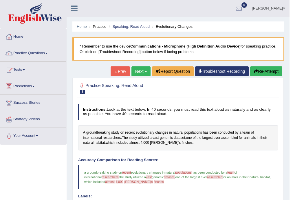
click at [157, 135] on span "vast" at bounding box center [155, 137] width 6 height 5
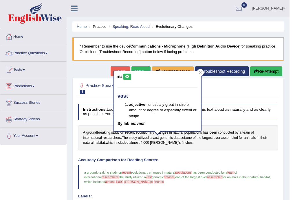
click at [126, 78] on button at bounding box center [127, 76] width 8 height 6
click at [207, 175] on span "assembled" at bounding box center [214, 176] width 15 height 3
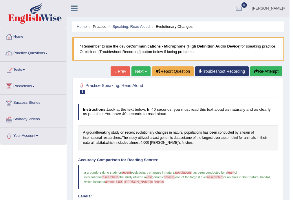
click at [229, 138] on span "assembled" at bounding box center [229, 137] width 17 height 5
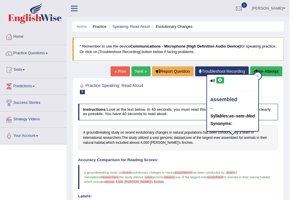
click at [219, 78] on button at bounding box center [220, 80] width 8 height 6
click at [139, 142] on span "almost" at bounding box center [134, 142] width 10 height 5
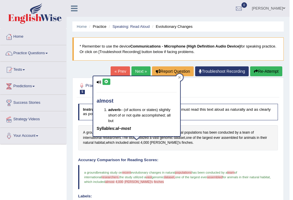
click at [107, 84] on button at bounding box center [106, 81] width 8 height 6
click at [265, 75] on button "Re-Attempt" at bounding box center [266, 71] width 32 height 10
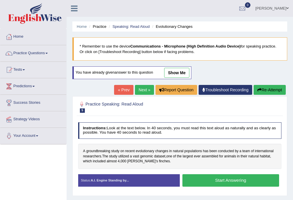
click at [222, 180] on button "Start Answering" at bounding box center [230, 180] width 97 height 12
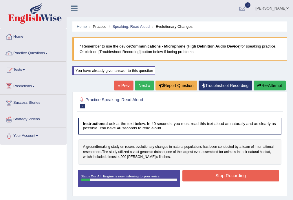
click at [213, 175] on button "Stop Recording" at bounding box center [230, 175] width 97 height 11
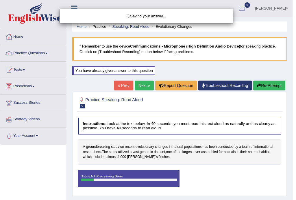
click at [130, 146] on div "Saving your answer..." at bounding box center [148, 100] width 296 height 200
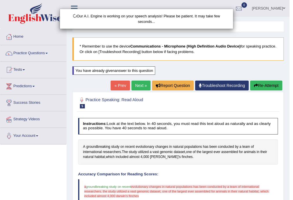
click at [129, 146] on div "Our A.I. Engine is working on your speech analysis! Please be patient. It may t…" at bounding box center [146, 100] width 293 height 200
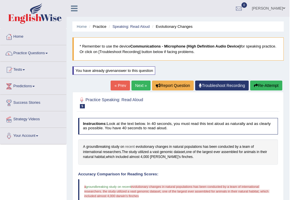
click at [129, 146] on span "recent" at bounding box center [130, 146] width 10 height 5
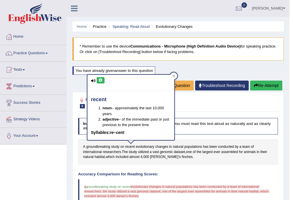
click at [96, 81] on div "recent noun – approximately the last 10,000 years adjective – of the immediate …" at bounding box center [130, 107] width 87 height 65
click at [97, 81] on button at bounding box center [101, 80] width 8 height 6
click at [267, 88] on button "Re-Attempt" at bounding box center [266, 85] width 32 height 10
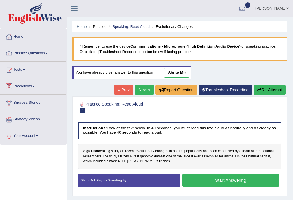
click at [227, 182] on button "Start Answering" at bounding box center [230, 180] width 97 height 12
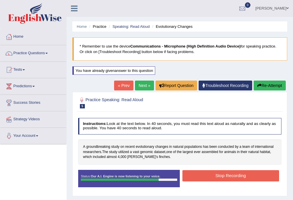
click at [211, 177] on button "Stop Recording" at bounding box center [230, 175] width 97 height 11
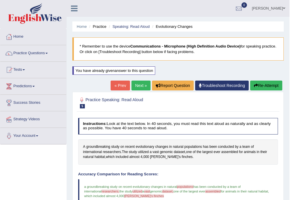
click at [140, 86] on link "Next »" at bounding box center [140, 85] width 19 height 10
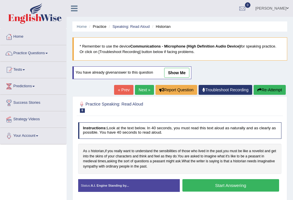
click at [89, 151] on span "a" at bounding box center [89, 150] width 2 height 5
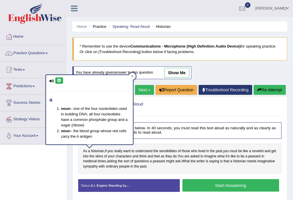
click at [61, 82] on button at bounding box center [59, 80] width 8 height 6
click at [56, 175] on div "Toggle navigation Home Practice Questions Speaking Practice Read Aloud Repeat S…" at bounding box center [146, 150] width 293 height 301
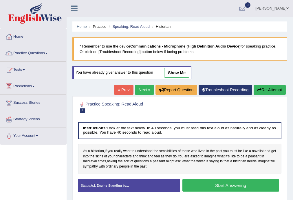
click at [85, 151] on span "As" at bounding box center [85, 150] width 4 height 5
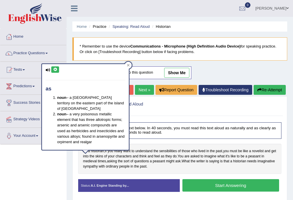
click at [58, 71] on button at bounding box center [55, 69] width 8 height 6
click at [54, 154] on div "Toggle navigation Home Practice Questions Speaking Practice Read Aloud Repeat S…" at bounding box center [146, 150] width 293 height 301
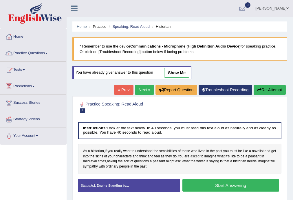
click at [199, 154] on span "asked" at bounding box center [194, 156] width 9 height 5
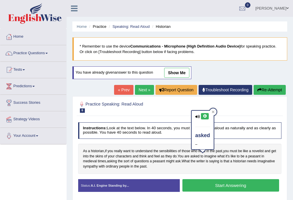
click at [201, 116] on button at bounding box center [205, 116] width 8 height 6
click at [213, 170] on div "As a historian , if you really want to understand the sensibilities of those wh…" at bounding box center [179, 158] width 203 height 30
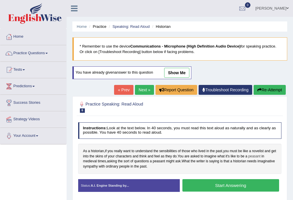
click at [258, 156] on span "peasant" at bounding box center [254, 156] width 12 height 5
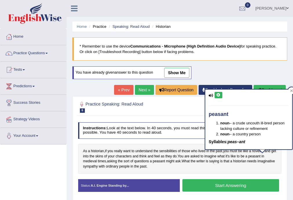
click at [217, 95] on icon at bounding box center [218, 94] width 4 height 3
click at [255, 163] on div "As a historian , if you really want to understand the sensibilities of those wh…" at bounding box center [179, 158] width 203 height 30
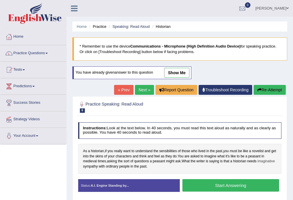
click at [257, 164] on span "imaginative" at bounding box center [265, 161] width 17 height 5
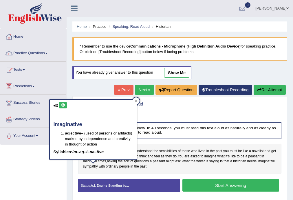
click at [62, 108] on button at bounding box center [63, 105] width 8 height 6
click at [98, 167] on span "sympathy" at bounding box center [90, 166] width 15 height 5
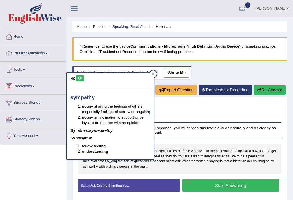
click at [82, 78] on button at bounding box center [80, 78] width 8 height 6
click at [118, 167] on span "ordinary" at bounding box center [112, 166] width 12 height 5
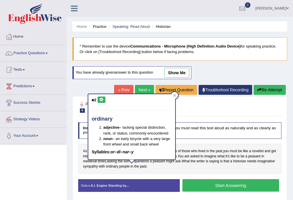
click at [98, 98] on button at bounding box center [101, 99] width 8 height 6
click at [152, 173] on div "As a historian , if you really want to understand the sensibilities of those wh…" at bounding box center [179, 158] width 203 height 30
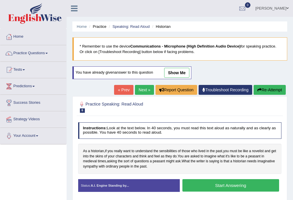
click at [215, 188] on button "Start Answering" at bounding box center [230, 185] width 97 height 12
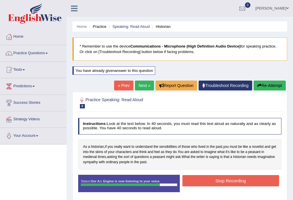
click at [218, 184] on button "Stop Recording" at bounding box center [230, 180] width 97 height 11
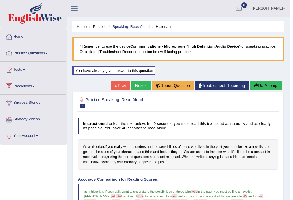
click at [240, 157] on span "historian" at bounding box center [239, 156] width 13 height 5
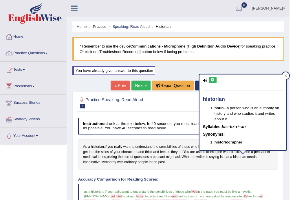
drag, startPoint x: 217, startPoint y: 79, endPoint x: 210, endPoint y: 80, distance: 7.0
click at [217, 79] on div "historian noun – a person who is an authority on history and who studies it and…" at bounding box center [242, 112] width 87 height 76
click at [210, 80] on icon at bounding box center [212, 79] width 4 height 3
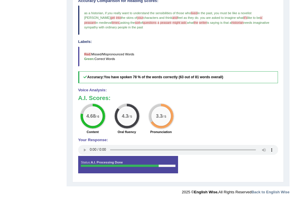
click at [160, 21] on span "peasant" at bounding box center [165, 22] width 11 height 3
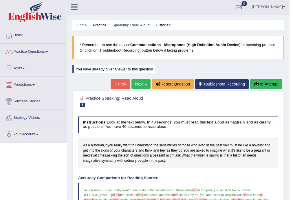
scroll to position [0, 0]
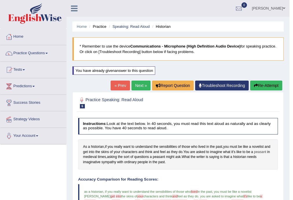
click at [262, 150] on span "peasant" at bounding box center [260, 151] width 12 height 5
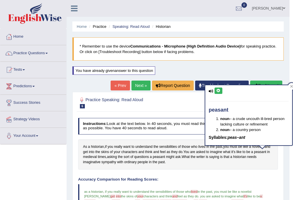
click at [220, 90] on icon at bounding box center [218, 90] width 4 height 3
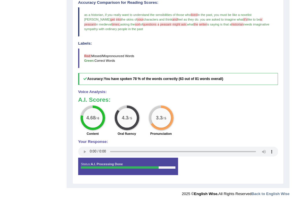
scroll to position [178, 0]
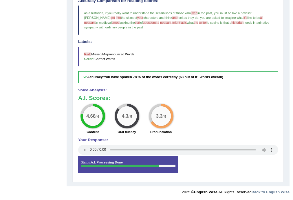
click at [146, 20] on blockquote "as a historian , if you really want to understand the sensibilities of those wh…" at bounding box center [178, 19] width 200 height 29
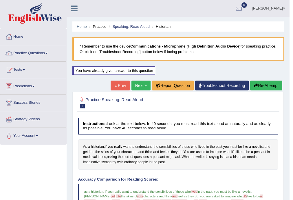
click at [169, 157] on span "might" at bounding box center [170, 156] width 8 height 5
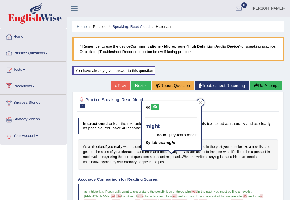
click at [155, 105] on icon at bounding box center [155, 106] width 4 height 3
click at [203, 156] on span "writer" at bounding box center [200, 156] width 8 height 5
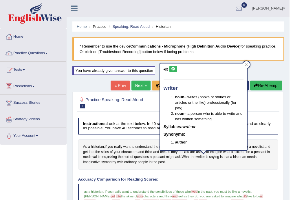
click at [173, 67] on icon at bounding box center [173, 68] width 4 height 3
click at [262, 86] on button "Re-Attempt" at bounding box center [266, 85] width 32 height 10
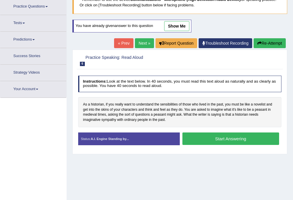
click at [224, 142] on button "Start Answering" at bounding box center [230, 138] width 97 height 12
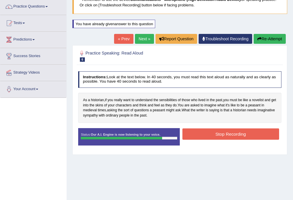
click at [211, 132] on button "Stop Recording" at bounding box center [230, 133] width 97 height 11
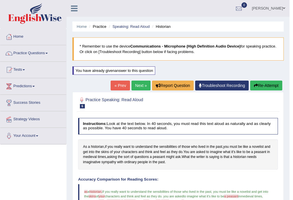
drag, startPoint x: 142, startPoint y: 95, endPoint x: 137, endPoint y: 85, distance: 11.4
click at [137, 84] on link "Next »" at bounding box center [140, 85] width 19 height 10
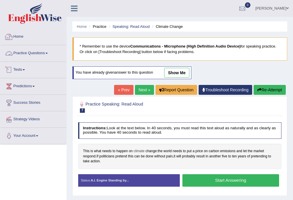
click at [139, 152] on span "climate" at bounding box center [138, 150] width 11 height 5
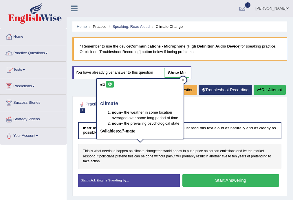
click at [112, 84] on button at bounding box center [110, 84] width 8 height 6
click at [160, 160] on div "This is what needs to happen on climate change : the world needs to put a price…" at bounding box center [179, 155] width 203 height 25
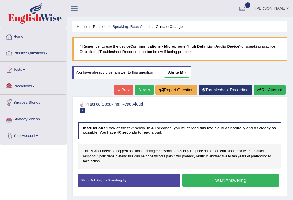
click at [154, 150] on span "change" at bounding box center [150, 150] width 11 height 5
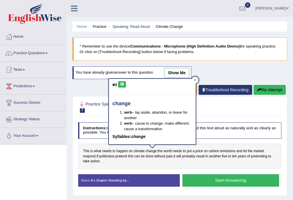
click at [122, 87] on button at bounding box center [122, 84] width 8 height 6
click at [162, 161] on div "This is what needs to happen on climate change : the world needs to put a price…" at bounding box center [179, 155] width 203 height 25
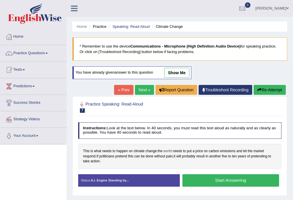
click at [169, 151] on span "world" at bounding box center [167, 150] width 8 height 5
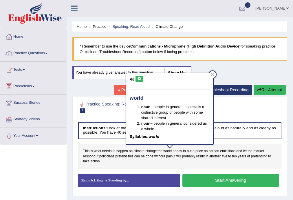
click at [134, 76] on div "world noun – people in general; especially a distinctive group of people with s…" at bounding box center [169, 108] width 87 height 71
click at [139, 80] on icon at bounding box center [139, 78] width 4 height 3
click at [126, 155] on span "pretend" at bounding box center [121, 156] width 12 height 5
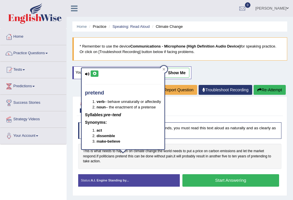
click at [94, 72] on icon at bounding box center [94, 73] width 4 height 3
click at [143, 164] on div "This is what needs to happen on climate change : the world needs to put a price…" at bounding box center [179, 155] width 203 height 25
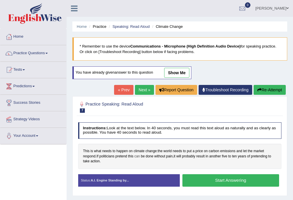
click at [138, 154] on span "can" at bounding box center [136, 156] width 5 height 5
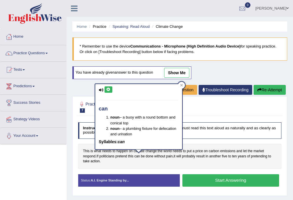
click at [110, 91] on button at bounding box center [108, 89] width 8 height 6
click at [146, 165] on div "This is what needs to happen on climate change : the world needs to put a price…" at bounding box center [179, 155] width 203 height 25
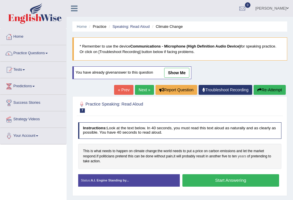
click at [241, 155] on span "years" at bounding box center [242, 156] width 8 height 5
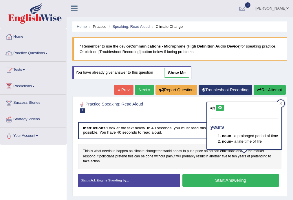
click at [216, 104] on div "years noun – a prolonged period of time noun – a late time of life" at bounding box center [244, 125] width 75 height 47
click at [218, 106] on icon at bounding box center [220, 107] width 4 height 3
click at [264, 157] on span "pretending" at bounding box center [259, 156] width 16 height 5
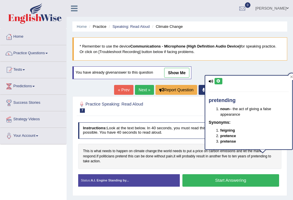
click at [215, 80] on button at bounding box center [218, 81] width 8 height 6
click at [171, 160] on div "This is what needs to happen on climate change : the world needs to put a price…" at bounding box center [179, 155] width 203 height 25
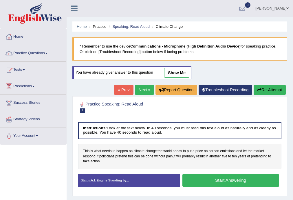
click at [218, 177] on button "Start Answering" at bounding box center [230, 180] width 97 height 12
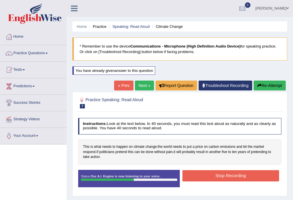
click at [212, 175] on button "Stop Recording" at bounding box center [230, 175] width 97 height 11
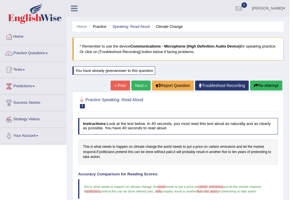
click at [258, 82] on button "Re-Attempt" at bounding box center [266, 85] width 32 height 10
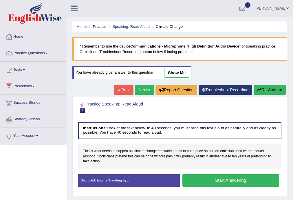
click at [212, 183] on button "Start Answering" at bounding box center [230, 180] width 97 height 12
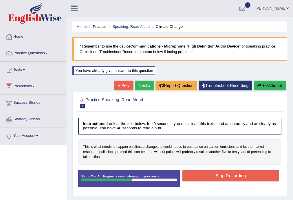
click at [226, 175] on button "Stop Recording" at bounding box center [230, 175] width 97 height 11
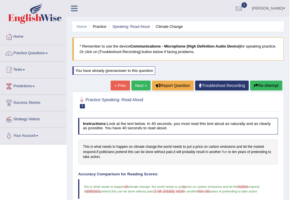
click at [225, 150] on span "five" at bounding box center [224, 151] width 5 height 5
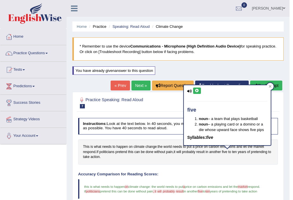
click at [198, 88] on button at bounding box center [197, 90] width 8 height 6
click at [215, 192] on span "years of pretending to take action" at bounding box center [233, 190] width 47 height 3
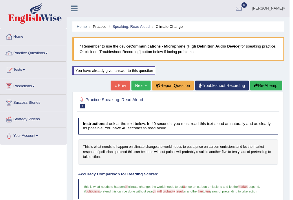
click at [210, 192] on span "ten" at bounding box center [207, 190] width 4 height 3
click at [237, 150] on span "ten" at bounding box center [234, 151] width 5 height 5
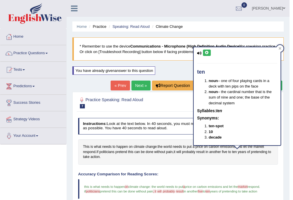
click at [207, 54] on icon at bounding box center [207, 52] width 4 height 3
click at [177, 191] on span "result" at bounding box center [180, 190] width 8 height 3
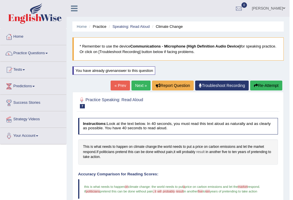
click at [204, 150] on span "result" at bounding box center [200, 151] width 8 height 5
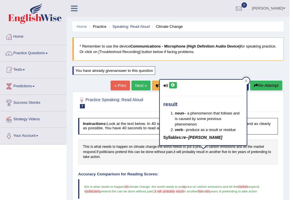
click at [170, 85] on button at bounding box center [173, 85] width 8 height 6
click at [174, 194] on blockquote "this is what needs to happen on or climate change : the world needs to put a pr…" at bounding box center [178, 189] width 200 height 20
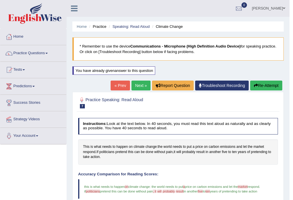
click at [171, 193] on blockquote "this is what needs to happen on or climate change : the world needs to put a pr…" at bounding box center [178, 189] width 200 height 20
click at [192, 150] on span "probably" at bounding box center [188, 151] width 13 height 5
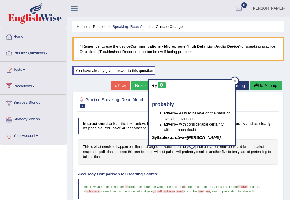
click at [159, 87] on button at bounding box center [162, 85] width 8 height 6
click at [159, 187] on span "the world needs to put" at bounding box center [167, 186] width 32 height 3
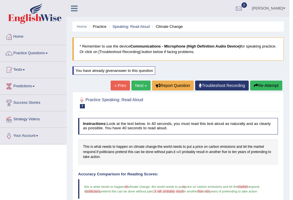
click at [181, 150] on span "will" at bounding box center [178, 151] width 5 height 5
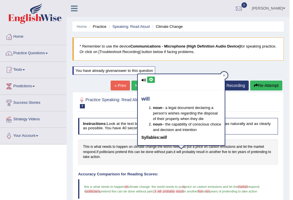
click at [154, 81] on button at bounding box center [151, 79] width 8 height 6
drag, startPoint x: 138, startPoint y: 199, endPoint x: 94, endPoint y: 190, distance: 45.6
click at [87, 193] on blockquote "this is what needs to happen on or climate change : the world needs to put a pr…" at bounding box center [178, 189] width 200 height 20
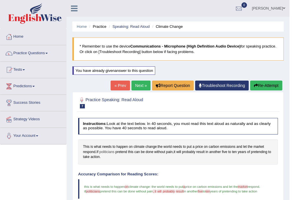
click at [105, 149] on span "politicians" at bounding box center [106, 151] width 15 height 5
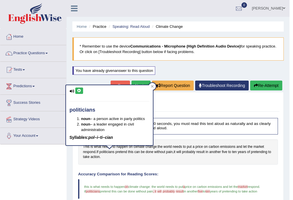
click at [79, 90] on icon at bounding box center [79, 90] width 4 height 3
click at [253, 144] on div "This is what needs to happen on climate change : the world needs to put a price…" at bounding box center [178, 151] width 200 height 25
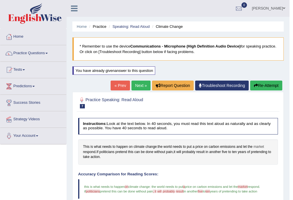
click at [257, 145] on span "market" at bounding box center [258, 146] width 10 height 5
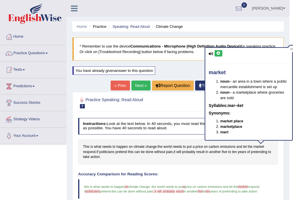
click at [215, 52] on button at bounding box center [218, 53] width 8 height 6
click at [182, 181] on blockquote "this is what needs to happen on or climate change : the world needs to put a pr…" at bounding box center [178, 189] width 200 height 20
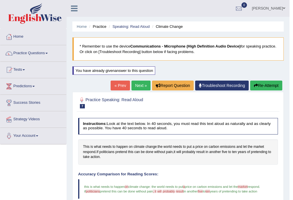
click at [258, 86] on button "Re-Attempt" at bounding box center [266, 85] width 32 height 10
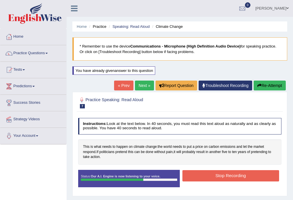
click at [223, 174] on button "Stop Recording" at bounding box center [230, 175] width 97 height 11
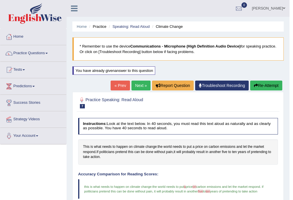
click at [137, 86] on link "Next »" at bounding box center [140, 85] width 19 height 10
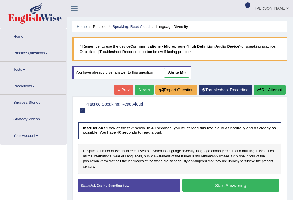
click at [124, 90] on link "« Prev" at bounding box center [123, 90] width 19 height 10
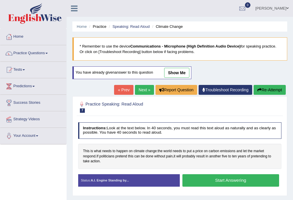
click at [200, 181] on button "Start Answering" at bounding box center [230, 180] width 97 height 12
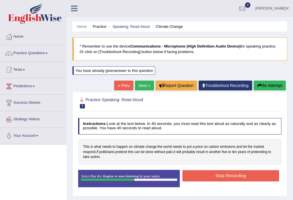
click at [211, 172] on button "Stop Recording" at bounding box center [230, 175] width 97 height 11
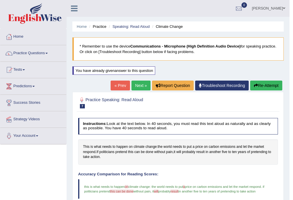
click at [133, 85] on link "Next »" at bounding box center [140, 85] width 19 height 10
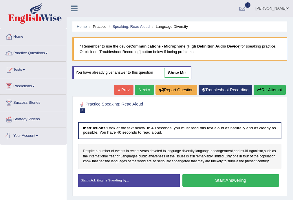
click at [84, 152] on span "Despite" at bounding box center [89, 150] width 12 height 5
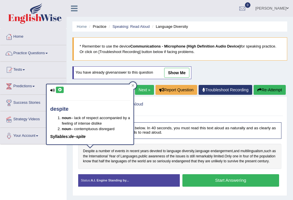
click at [56, 87] on div "despite noun – lack of respect accompanied by a feeling of intense dislike noun…" at bounding box center [90, 114] width 87 height 60
click at [57, 88] on button at bounding box center [60, 90] width 8 height 6
click at [132, 150] on span "recent" at bounding box center [135, 150] width 10 height 5
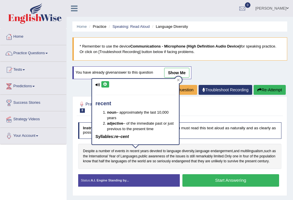
click at [108, 81] on button at bounding box center [105, 84] width 8 height 6
click at [156, 149] on span "devoted" at bounding box center [156, 150] width 12 height 5
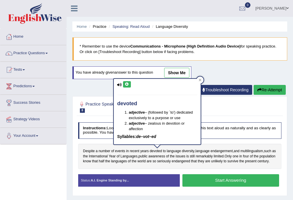
drag, startPoint x: 127, startPoint y: 79, endPoint x: 124, endPoint y: 87, distance: 8.1
click at [126, 81] on div "devoted adjective – (followed by `to') dedicated exclusively to a purpose or us…" at bounding box center [157, 111] width 87 height 65
click at [124, 87] on div "devoted adjective – (followed by `to') dedicated exclusively to a purpose or us…" at bounding box center [157, 111] width 87 height 65
click at [128, 84] on icon at bounding box center [127, 83] width 4 height 3
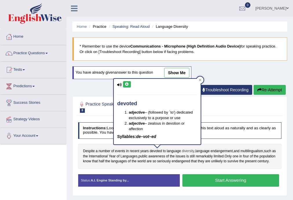
click at [182, 150] on span "diversity" at bounding box center [188, 150] width 13 height 5
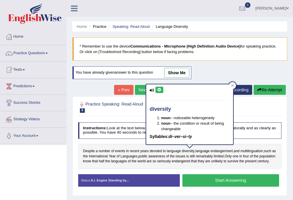
click at [159, 91] on button at bounding box center [159, 90] width 8 height 6
click at [219, 149] on span "endangerment" at bounding box center [221, 150] width 22 height 5
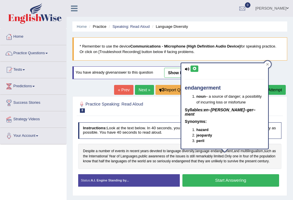
click at [192, 64] on div "endangerment noun – a source of danger; a possibility of incurring loss or misf…" at bounding box center [224, 106] width 87 height 86
click at [196, 70] on button at bounding box center [194, 68] width 8 height 6
click at [255, 145] on div "endangerment noun – a source of danger; a possibility of incurring loss or misf…" at bounding box center [225, 107] width 88 height 91
click at [255, 148] on span "multilingualism" at bounding box center [251, 150] width 23 height 5
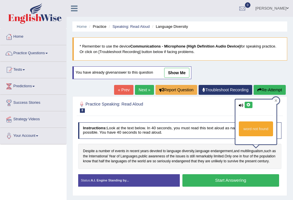
click at [249, 104] on icon at bounding box center [248, 104] width 4 height 3
click at [248, 101] on div "word not found" at bounding box center [255, 121] width 41 height 45
click at [248, 106] on button at bounding box center [248, 105] width 8 height 6
click at [221, 154] on span "limited" at bounding box center [219, 156] width 10 height 5
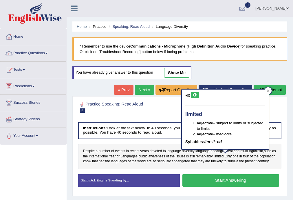
click at [195, 94] on icon at bounding box center [195, 94] width 4 height 3
click at [190, 159] on span "endangered" at bounding box center [181, 161] width 18 height 5
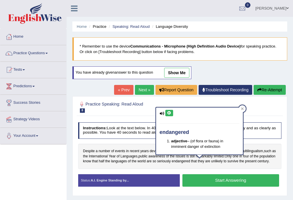
click at [168, 114] on icon at bounding box center [169, 112] width 4 height 3
click at [257, 164] on span "century" at bounding box center [262, 161] width 11 height 5
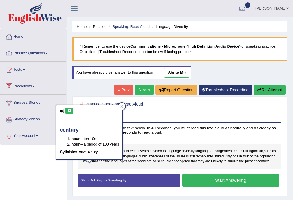
click at [69, 111] on icon at bounding box center [69, 110] width 4 height 3
click at [243, 186] on button "Start Answering" at bounding box center [230, 180] width 97 height 12
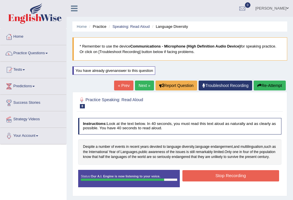
click at [218, 177] on button "Stop Recording" at bounding box center [230, 175] width 97 height 11
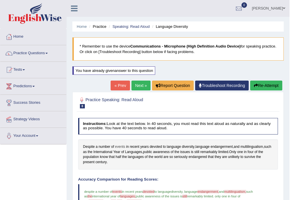
click at [119, 146] on span "events" at bounding box center [120, 146] width 10 height 5
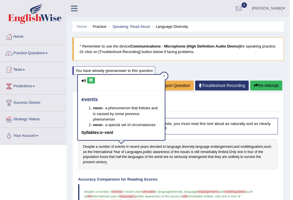
click at [90, 81] on icon at bounding box center [91, 79] width 4 height 3
click at [183, 164] on div "Despite a number of events in recent years devoted to language diversity , lang…" at bounding box center [178, 154] width 200 height 30
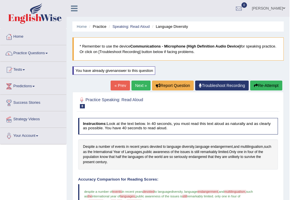
click at [157, 142] on div "Despite a number of events in recent years devoted to language diversity , lang…" at bounding box center [178, 154] width 200 height 30
click at [156, 146] on span "devoted" at bounding box center [156, 146] width 12 height 5
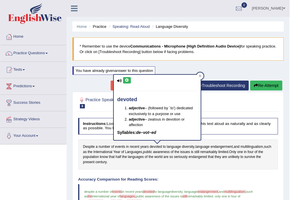
drag, startPoint x: 124, startPoint y: 82, endPoint x: 127, endPoint y: 82, distance: 3.5
click at [126, 82] on div "devoted adjective – (followed by `to') dedicated exclusively to a purpose or us…" at bounding box center [157, 107] width 87 height 65
click at [127, 82] on button at bounding box center [127, 80] width 8 height 6
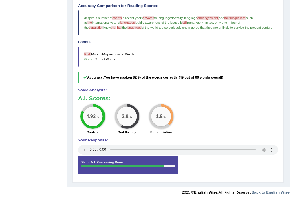
click at [214, 20] on blockquote "despite a number of events event in recent years devoted deport to language div…" at bounding box center [178, 22] width 200 height 25
click at [214, 19] on blockquote "despite a number of events event in recent years devoted deport to language div…" at bounding box center [178, 22] width 200 height 25
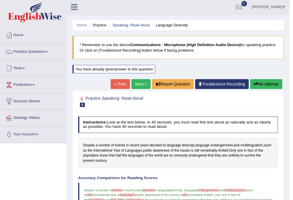
scroll to position [0, 0]
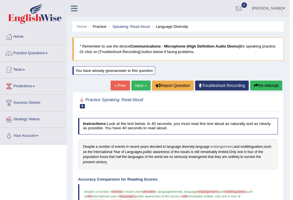
click at [217, 145] on span "endangerment" at bounding box center [221, 146] width 22 height 5
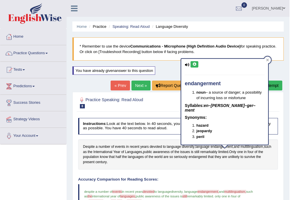
click at [196, 64] on icon at bounding box center [194, 63] width 4 height 3
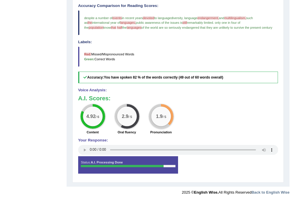
click at [242, 17] on span "multilingualism," at bounding box center [235, 17] width 22 height 3
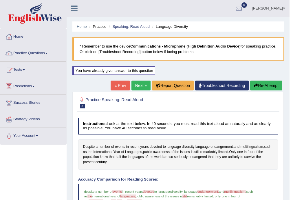
click at [249, 146] on span "multilingualism" at bounding box center [251, 146] width 23 height 5
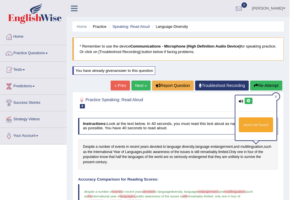
click at [244, 103] on button at bounding box center [248, 100] width 8 height 6
click at [244, 102] on button at bounding box center [248, 100] width 8 height 6
drag, startPoint x: 245, startPoint y: 135, endPoint x: 248, endPoint y: 130, distance: 6.0
click at [246, 100] on icon at bounding box center [248, 100] width 4 height 3
click at [142, 153] on span "Languages" at bounding box center [133, 151] width 17 height 5
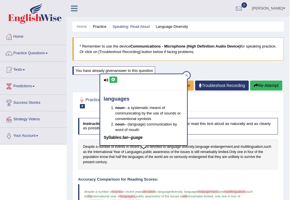
click at [110, 80] on button at bounding box center [113, 79] width 8 height 6
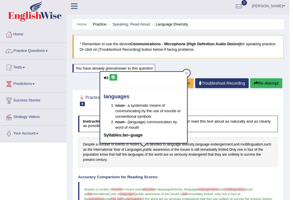
scroll to position [8, 0]
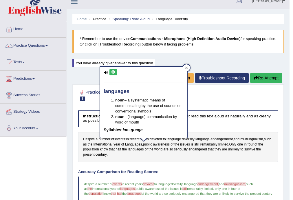
click at [103, 192] on span "population" at bounding box center [96, 193] width 15 height 3
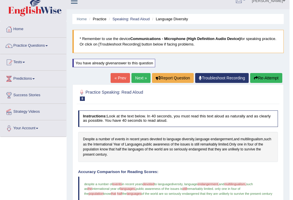
click at [103, 192] on span "population" at bounding box center [96, 193] width 15 height 3
click at [91, 147] on span "population" at bounding box center [91, 149] width 16 height 5
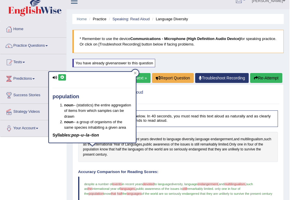
click at [59, 73] on div "population noun – (statistics) the entire aggregation of items from which sampl…" at bounding box center [92, 107] width 87 height 71
click at [61, 78] on icon at bounding box center [62, 77] width 4 height 3
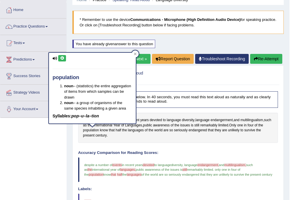
scroll to position [30, 0]
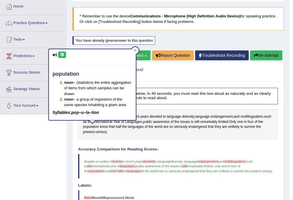
click at [102, 166] on span "international year of" at bounding box center [106, 165] width 28 height 3
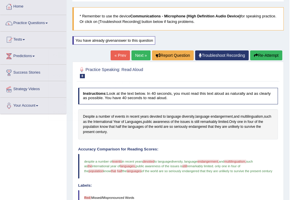
click at [102, 172] on blockquote "despite a number of events event in recent years devoted deport to language div…" at bounding box center [178, 166] width 200 height 25
click at [137, 124] on span "languages" at bounding box center [136, 126] width 16 height 5
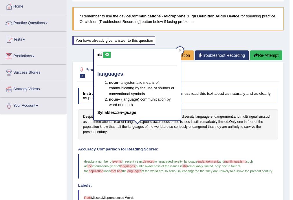
click at [108, 58] on div "languages noun – a systematic means of communicating by the use of sounds or co…" at bounding box center [137, 84] width 87 height 71
click at [108, 57] on div "languages noun – a systematic means of communicating by the use of sounds or co…" at bounding box center [137, 84] width 87 height 71
drag, startPoint x: 108, startPoint y: 57, endPoint x: 108, endPoint y: 54, distance: 3.5
click at [108, 56] on div "languages noun – a systematic means of communicating by the use of sounds or co…" at bounding box center [137, 84] width 87 height 71
click at [108, 54] on icon at bounding box center [107, 54] width 4 height 3
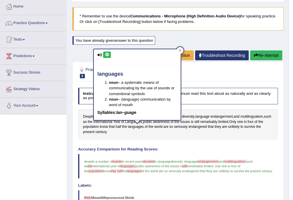
click at [259, 146] on div "Instructions: Look at the text below. In 40 seconds, you must read this text al…" at bounding box center [178, 204] width 202 height 238
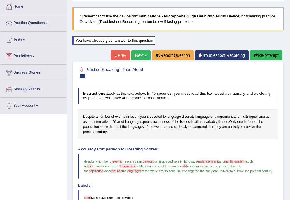
click at [264, 54] on button "Re-Attempt" at bounding box center [266, 55] width 32 height 10
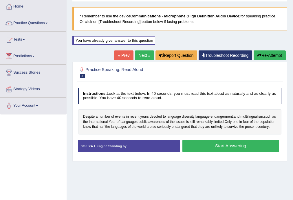
click at [204, 152] on button "Start Answering" at bounding box center [230, 145] width 97 height 12
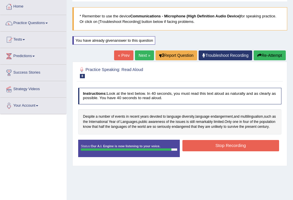
click at [204, 148] on button "Stop Recording" at bounding box center [230, 145] width 97 height 11
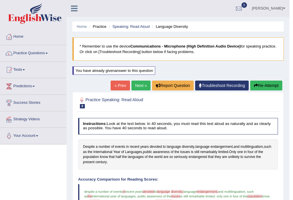
click at [133, 90] on link "Next »" at bounding box center [140, 85] width 19 height 10
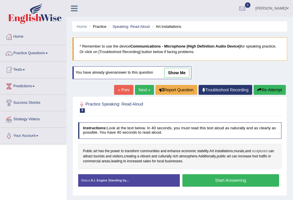
click at [266, 150] on span "sculptures" at bounding box center [260, 150] width 16 height 5
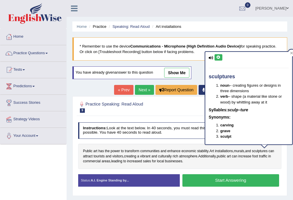
click at [220, 60] on div "sculptures noun – creating figures or designs in three dimensions verb – shape …" at bounding box center [248, 98] width 87 height 92
click at [220, 60] on button at bounding box center [218, 57] width 8 height 6
click at [93, 157] on span "attract" at bounding box center [88, 156] width 10 height 5
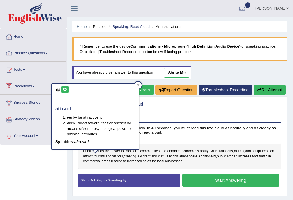
click at [66, 89] on icon at bounding box center [65, 89] width 4 height 3
click at [103, 155] on span "tourists" at bounding box center [98, 156] width 11 height 5
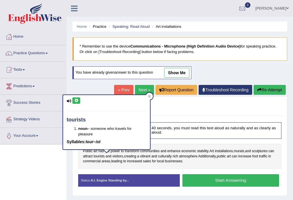
click at [76, 101] on icon at bounding box center [76, 100] width 4 height 3
click at [123, 155] on span "visitors" at bounding box center [117, 156] width 11 height 5
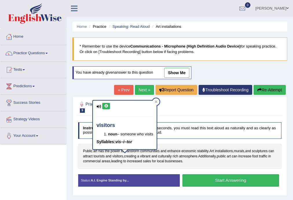
click at [105, 105] on icon at bounding box center [106, 105] width 4 height 3
click at [150, 157] on span "vibrant" at bounding box center [145, 156] width 10 height 5
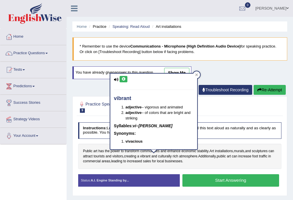
click at [126, 74] on div "vibrant adjective – vigorous and animated adjective – of colors that are bright…" at bounding box center [153, 111] width 87 height 76
click at [126, 78] on button at bounding box center [123, 79] width 8 height 6
click at [168, 151] on div "vibrant adjective – vigorous and animated adjective – of colors that are bright…" at bounding box center [154, 113] width 88 height 80
click at [168, 154] on span "culturally" at bounding box center [165, 156] width 14 height 5
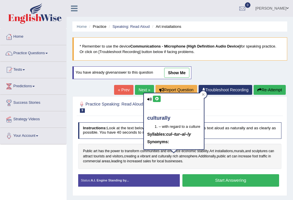
click at [158, 96] on button at bounding box center [157, 98] width 8 height 6
click at [194, 155] on span "atmosphere" at bounding box center [188, 156] width 18 height 5
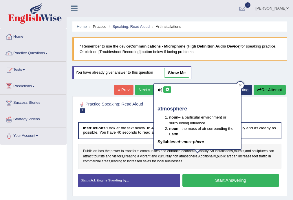
click at [169, 90] on button at bounding box center [167, 89] width 8 height 6
click at [123, 157] on span "visitors" at bounding box center [117, 156] width 11 height 5
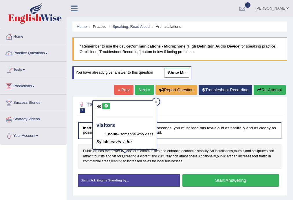
click at [122, 159] on span "leading" at bounding box center [116, 161] width 11 height 5
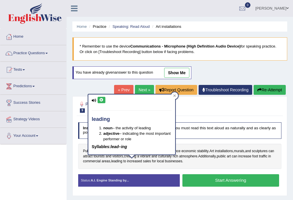
click at [97, 100] on button at bounding box center [101, 100] width 8 height 6
click at [151, 164] on div "Public art has the power to transform communities and enhance economic stabilit…" at bounding box center [179, 155] width 203 height 25
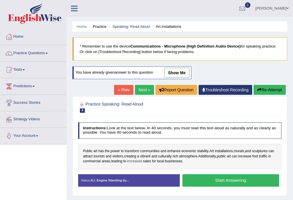
click at [142, 159] on span "increased" at bounding box center [134, 161] width 15 height 5
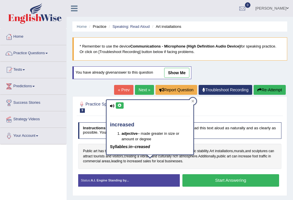
click at [117, 105] on button at bounding box center [120, 105] width 8 height 6
click at [216, 161] on div "Public art has the power to transform communities and enhance economic stabilit…" at bounding box center [179, 155] width 203 height 25
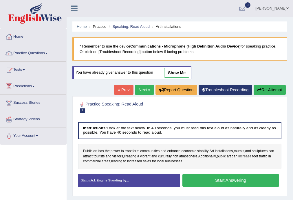
click at [250, 157] on span "increase" at bounding box center [244, 156] width 13 height 5
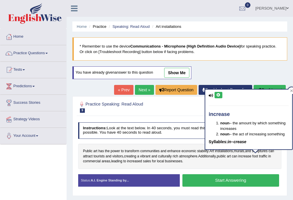
click at [222, 95] on div "increase noun – the amount by which something increases noun – the act of incre…" at bounding box center [248, 119] width 87 height 60
click at [217, 96] on icon at bounding box center [218, 94] width 4 height 3
click at [142, 162] on span "increased" at bounding box center [134, 161] width 15 height 5
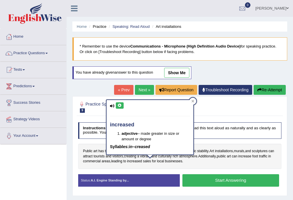
click at [116, 106] on button at bounding box center [120, 105] width 8 height 6
click at [215, 167] on div "Public art has the power to transform communities and enhance economic stabilit…" at bounding box center [179, 155] width 203 height 25
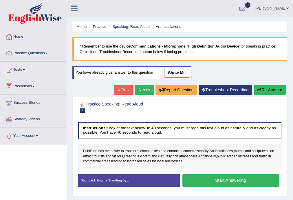
click at [220, 182] on button "Start Answering" at bounding box center [230, 180] width 97 height 12
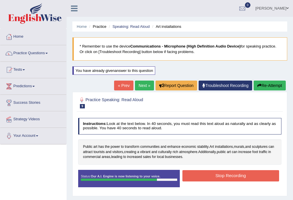
click at [211, 177] on button "Stop Recording" at bounding box center [230, 175] width 97 height 11
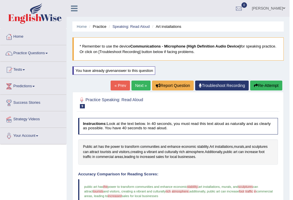
click at [258, 88] on button "Re-Attempt" at bounding box center [266, 85] width 32 height 10
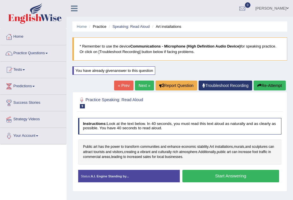
click at [228, 180] on button "Start Answering" at bounding box center [230, 176] width 97 height 12
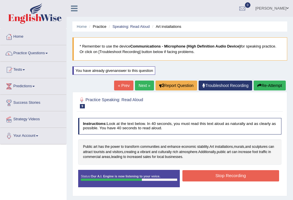
click at [211, 173] on button "Stop Recording" at bounding box center [230, 175] width 97 height 11
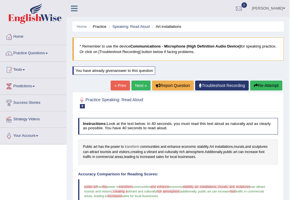
click at [137, 144] on span "transform" at bounding box center [132, 146] width 14 height 5
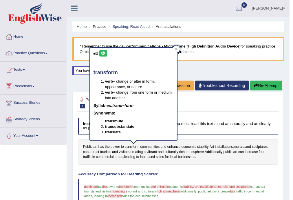
click at [102, 54] on icon at bounding box center [103, 52] width 4 height 3
click at [264, 89] on button "Re-Attempt" at bounding box center [266, 85] width 32 height 10
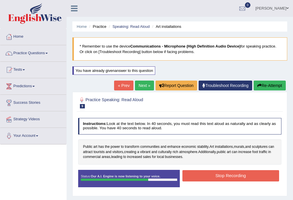
click at [232, 172] on button "Stop Recording" at bounding box center [230, 175] width 97 height 11
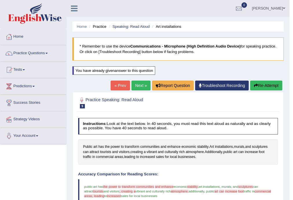
click at [268, 85] on button "Re-Attempt" at bounding box center [266, 85] width 32 height 10
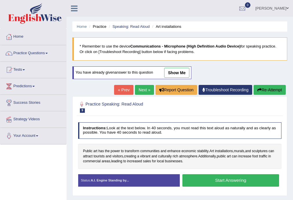
click at [222, 180] on button "Start Answering" at bounding box center [230, 180] width 97 height 12
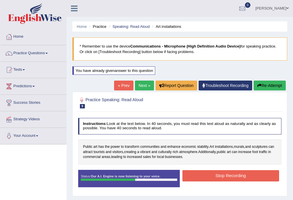
click at [222, 178] on button "Stop Recording" at bounding box center [230, 175] width 97 height 11
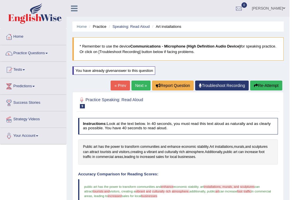
click at [143, 82] on link "Next »" at bounding box center [140, 85] width 19 height 10
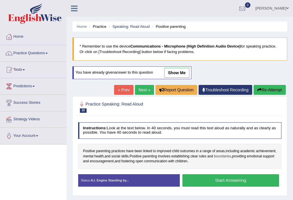
click at [226, 158] on div "Positive parenting practices have been linked to improved child outcomes in a r…" at bounding box center [179, 155] width 203 height 25
click at [227, 157] on span "boundaries" at bounding box center [222, 156] width 17 height 5
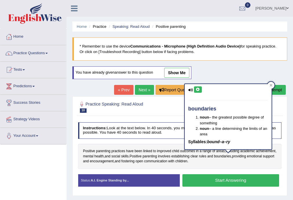
click at [200, 90] on button at bounding box center [198, 89] width 8 height 6
click at [135, 160] on span "fostering" at bounding box center [127, 161] width 13 height 5
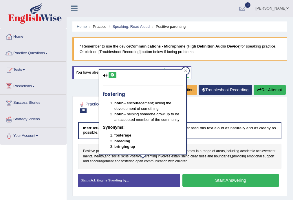
click at [111, 76] on button at bounding box center [112, 75] width 8 height 6
click at [219, 181] on button "Start Answering" at bounding box center [230, 180] width 97 height 12
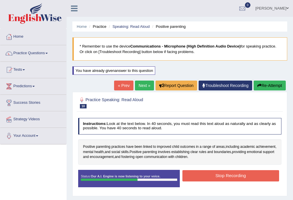
click at [225, 175] on button "Stop Recording" at bounding box center [230, 175] width 97 height 11
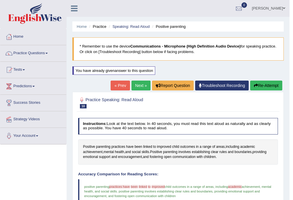
click at [124, 84] on link "« Prev" at bounding box center [120, 85] width 19 height 10
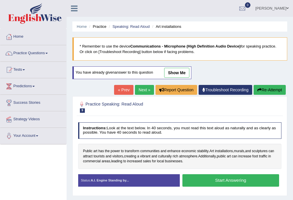
click at [243, 181] on button "Start Answering" at bounding box center [230, 180] width 97 height 12
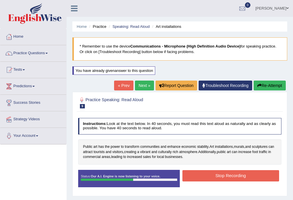
click at [242, 172] on button "Stop Recording" at bounding box center [230, 175] width 97 height 11
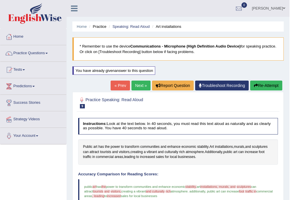
click at [128, 84] on div "« Prev Next » Report Question Troubleshoot Recording Re-Attempt" at bounding box center [197, 85] width 173 height 11
click at [131, 85] on link "Next »" at bounding box center [140, 85] width 19 height 10
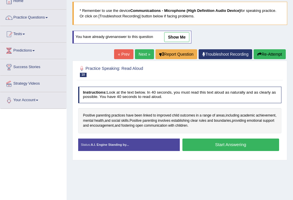
click at [228, 142] on button "Start Answering" at bounding box center [230, 144] width 97 height 12
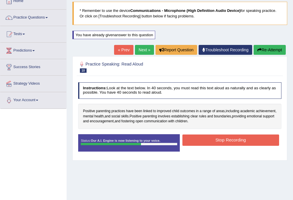
click at [240, 133] on div "Instructions: Look at the text below. In 40 seconds, you must read this text al…" at bounding box center [180, 119] width 206 height 78
click at [245, 138] on button "Stop Recording" at bounding box center [230, 139] width 97 height 11
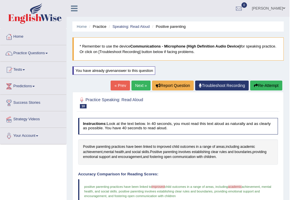
click at [137, 89] on link "Next »" at bounding box center [140, 85] width 19 height 10
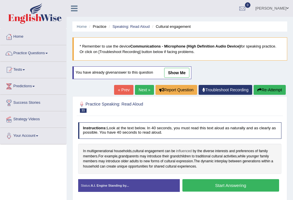
click at [181, 150] on span "influenced" at bounding box center [184, 150] width 16 height 5
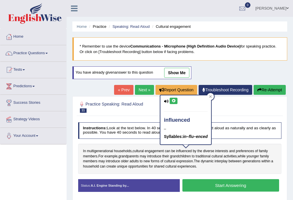
click at [172, 100] on icon at bounding box center [173, 100] width 4 height 3
click at [210, 149] on span "diverse" at bounding box center [208, 150] width 11 height 5
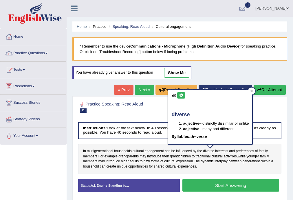
click at [183, 95] on button at bounding box center [181, 95] width 8 height 6
click at [219, 156] on span "cultural" at bounding box center [216, 156] width 11 height 5
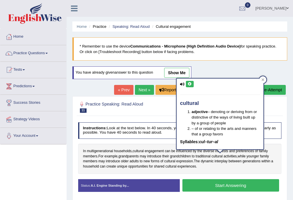
click at [189, 82] on icon at bounding box center [189, 83] width 4 height 3
click at [109, 162] on span "introduce" at bounding box center [113, 161] width 14 height 5
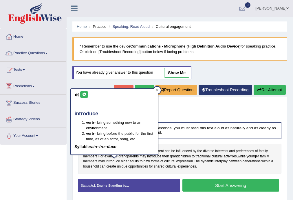
click at [84, 97] on button at bounding box center [84, 94] width 8 height 6
click at [135, 160] on span "adults" at bounding box center [133, 161] width 9 height 5
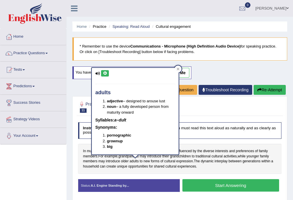
click at [103, 72] on icon at bounding box center [105, 72] width 4 height 3
click at [208, 161] on span "dynamic" at bounding box center [206, 161] width 13 height 5
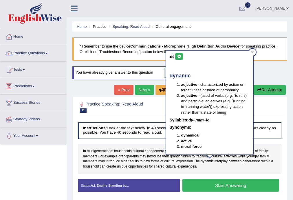
click at [178, 56] on icon at bounding box center [179, 56] width 4 height 3
click at [265, 161] on span "within" at bounding box center [265, 161] width 9 height 5
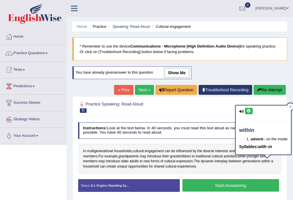
click at [250, 112] on icon at bounding box center [248, 110] width 4 height 3
click at [159, 167] on span "shared" at bounding box center [159, 166] width 10 height 5
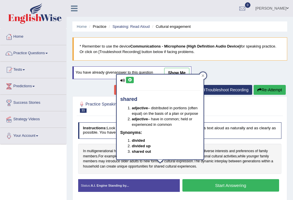
click at [131, 79] on icon at bounding box center [130, 79] width 4 height 3
click at [177, 169] on div "In multigenerational households , cultural engagement can be influenced by the …" at bounding box center [179, 158] width 203 height 30
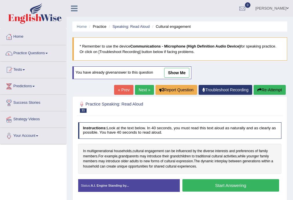
click at [215, 185] on button "Start Answering" at bounding box center [230, 185] width 97 height 12
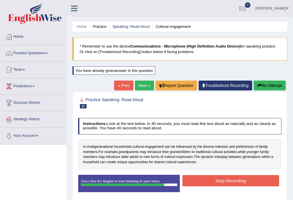
click at [264, 181] on button "Stop Recording" at bounding box center [230, 180] width 97 height 11
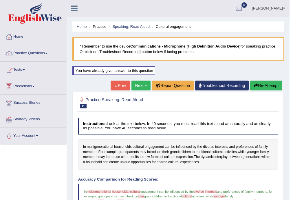
click at [134, 83] on link "Next »" at bounding box center [140, 85] width 19 height 10
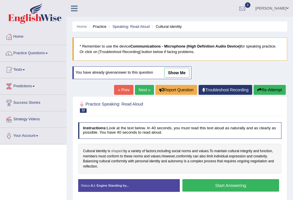
click at [115, 150] on span "shaped" at bounding box center [116, 150] width 11 height 5
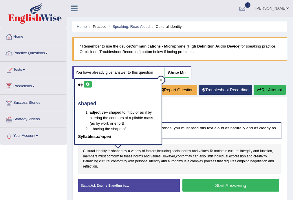
click at [86, 86] on button at bounding box center [88, 84] width 8 height 6
click at [137, 150] on span "variety" at bounding box center [136, 150] width 10 height 5
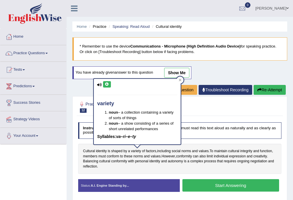
click at [109, 86] on button at bounding box center [107, 84] width 8 height 6
click at [109, 87] on button at bounding box center [107, 84] width 8 height 6
click at [223, 149] on span "maintain" at bounding box center [220, 150] width 13 height 5
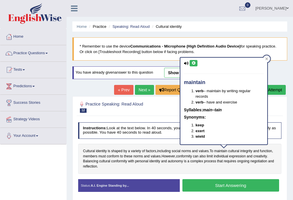
click at [192, 60] on button at bounding box center [193, 63] width 8 height 6
click at [213, 151] on span "To" at bounding box center [211, 150] width 4 height 5
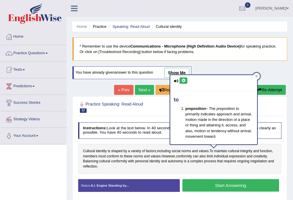
click at [181, 79] on icon at bounding box center [183, 80] width 4 height 3
click at [247, 149] on span "integrity" at bounding box center [246, 150] width 12 height 5
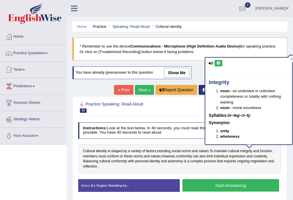
click at [220, 62] on icon at bounding box center [218, 62] width 4 height 3
click at [274, 143] on div "integrity noun – an undivided or unbroken completeness or totality with nothing…" at bounding box center [248, 101] width 87 height 87
click at [268, 148] on span "function" at bounding box center [266, 150] width 12 height 5
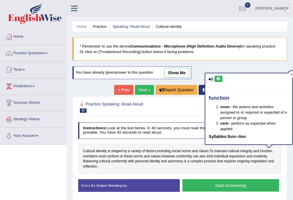
click at [218, 79] on icon at bounding box center [218, 78] width 4 height 3
click at [113, 157] on span "conform" at bounding box center [113, 156] width 12 height 5
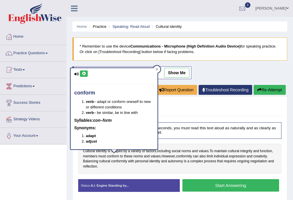
click at [84, 74] on icon at bounding box center [84, 73] width 4 height 3
click at [187, 154] on span "conformity" at bounding box center [184, 156] width 16 height 5
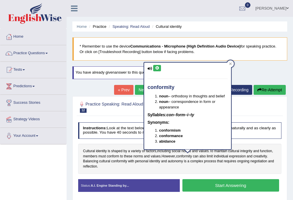
click at [158, 65] on button at bounding box center [157, 68] width 8 height 6
click at [86, 163] on span "Balancing" at bounding box center [90, 161] width 15 height 5
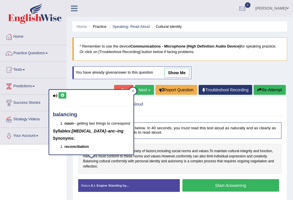
click at [66, 95] on div "balancing noun – getting two things to correspond Syllables: bal–anc–ing Synony…" at bounding box center [91, 122] width 84 height 65
click at [63, 96] on icon at bounding box center [62, 94] width 4 height 3
click at [155, 159] on span "identity" at bounding box center [154, 161] width 11 height 5
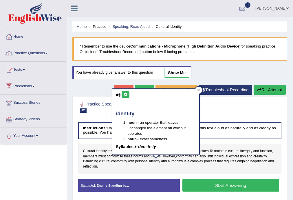
click at [126, 96] on button at bounding box center [126, 94] width 8 height 6
click at [229, 160] on span "requires" at bounding box center [230, 161] width 12 height 5
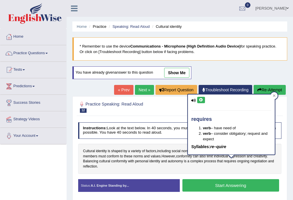
click at [202, 101] on icon at bounding box center [201, 99] width 4 height 3
click at [191, 171] on div "Cultural identity is shaped by a variety of factors , including social norms an…" at bounding box center [179, 158] width 203 height 30
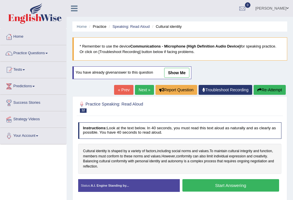
click at [217, 184] on button "Start Answering" at bounding box center [230, 185] width 97 height 12
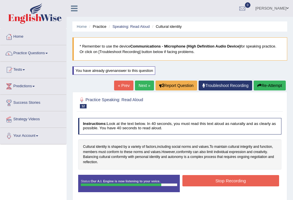
click at [213, 185] on button "Stop Recording" at bounding box center [230, 180] width 97 height 11
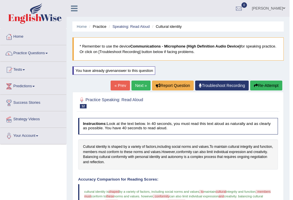
click at [274, 85] on button "Re-Attempt" at bounding box center [266, 85] width 32 height 10
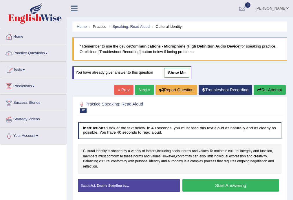
click at [225, 187] on button "Start Answering" at bounding box center [230, 185] width 97 height 12
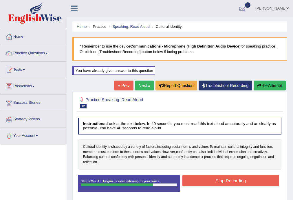
click at [228, 177] on button "Stop Recording" at bounding box center [230, 180] width 97 height 11
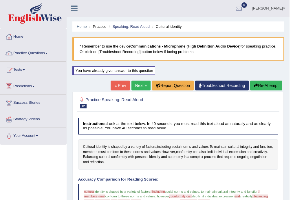
click at [268, 86] on button "Re-Attempt" at bounding box center [266, 85] width 32 height 10
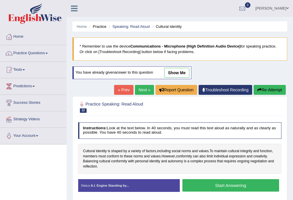
click at [232, 184] on button "Start Answering" at bounding box center [230, 185] width 97 height 12
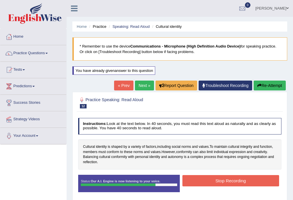
click at [225, 177] on button "Stop Recording" at bounding box center [230, 180] width 97 height 11
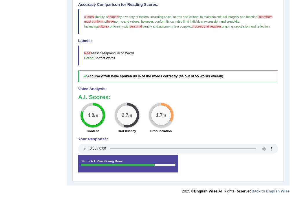
scroll to position [178, 0]
drag, startPoint x: 241, startPoint y: 41, endPoint x: 241, endPoint y: 48, distance: 6.9
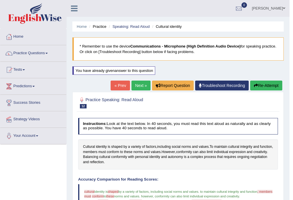
click at [135, 84] on link "Next »" at bounding box center [140, 85] width 19 height 10
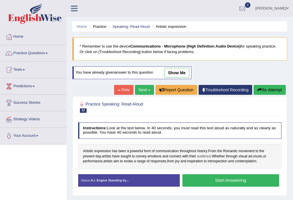
click at [202, 154] on span "audience" at bounding box center [204, 156] width 14 height 5
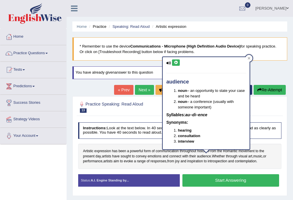
click at [175, 64] on button at bounding box center [176, 62] width 8 height 6
click at [218, 154] on span "Whether" at bounding box center [218, 156] width 13 height 5
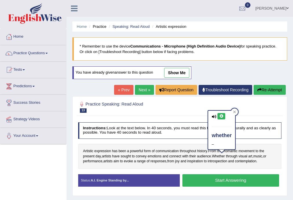
click at [223, 116] on icon at bounding box center [221, 115] width 4 height 3
click at [233, 154] on span "through" at bounding box center [232, 156] width 12 height 5
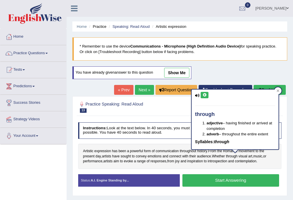
click at [206, 96] on button at bounding box center [204, 95] width 8 height 6
click at [114, 160] on span "aim" at bounding box center [115, 161] width 5 height 5
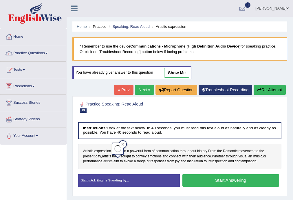
click at [111, 161] on span "artists" at bounding box center [107, 161] width 9 height 5
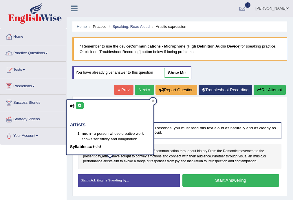
click at [80, 106] on icon at bounding box center [80, 105] width 4 height 3
click at [115, 161] on span "aim" at bounding box center [115, 161] width 5 height 5
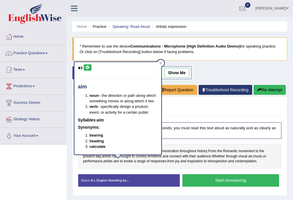
click at [88, 70] on button at bounding box center [88, 67] width 8 height 6
click at [131, 161] on span "evoke" at bounding box center [128, 161] width 9 height 5
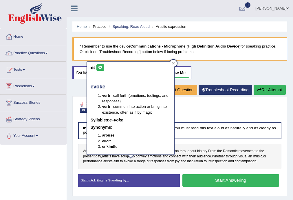
click at [99, 66] on icon at bounding box center [100, 67] width 4 height 3
click at [101, 64] on div "evoke verb – call forth (emotions, feelings, and responses) verb – summon into …" at bounding box center [130, 108] width 87 height 92
click at [101, 67] on icon at bounding box center [100, 67] width 4 height 3
click at [141, 161] on span "range" at bounding box center [141, 161] width 9 height 5
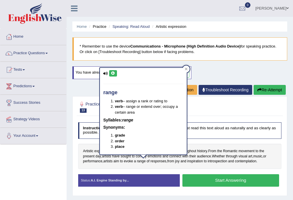
click at [114, 72] on icon at bounding box center [113, 72] width 4 height 3
click at [155, 168] on div "Artistic expression has been a powerful form of communication throughout histor…" at bounding box center [179, 155] width 203 height 25
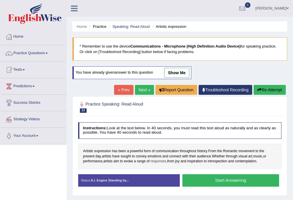
click at [159, 161] on span "responses" at bounding box center [158, 161] width 16 height 5
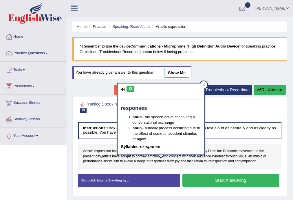
click at [133, 89] on button at bounding box center [130, 89] width 8 height 6
click at [179, 160] on span "joy" at bounding box center [177, 161] width 4 height 5
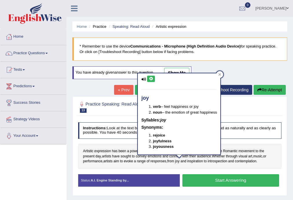
click at [152, 79] on icon at bounding box center [151, 78] width 4 height 3
click at [47, 166] on div "Toggle navigation Home Practice Questions Speaking Practice Read Aloud Repeat S…" at bounding box center [146, 150] width 293 height 301
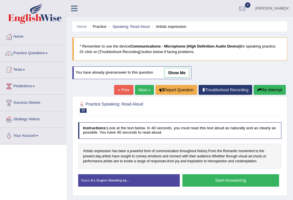
click at [220, 181] on button "Start Answering" at bounding box center [230, 180] width 97 height 12
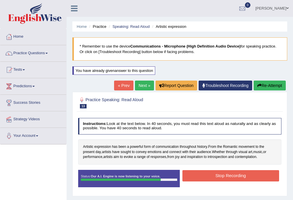
click at [224, 172] on button "Stop Recording" at bounding box center [230, 175] width 97 height 11
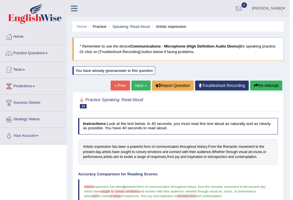
click at [271, 88] on button "Re-Attempt" at bounding box center [266, 85] width 32 height 10
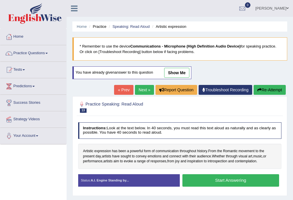
click at [233, 179] on button "Start Answering" at bounding box center [230, 180] width 97 height 12
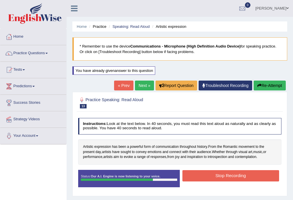
click at [206, 175] on button "Stop Recording" at bounding box center [230, 175] width 97 height 11
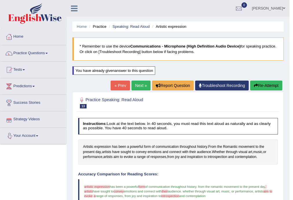
click at [35, 117] on link "Strategy Videos" at bounding box center [33, 118] width 66 height 14
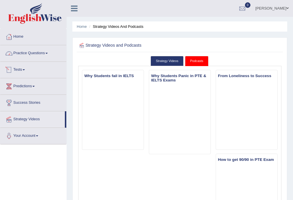
click at [29, 51] on link "Practice Questions" at bounding box center [33, 52] width 66 height 14
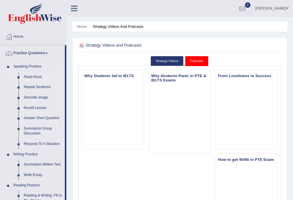
click at [35, 75] on link "Read Aloud" at bounding box center [43, 77] width 44 height 10
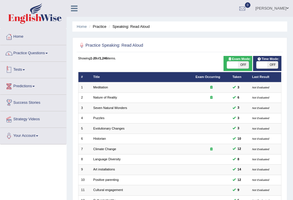
click at [32, 50] on link "Practice Questions" at bounding box center [33, 52] width 66 height 14
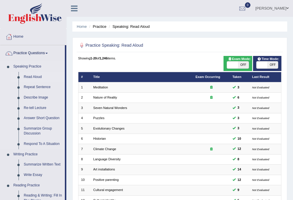
click at [38, 76] on link "Read Aloud" at bounding box center [43, 77] width 44 height 10
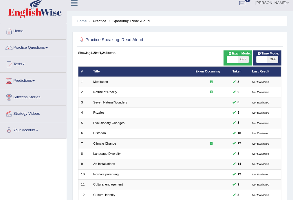
scroll to position [133, 0]
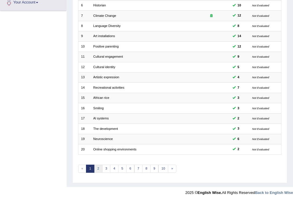
click at [99, 168] on link "2" at bounding box center [98, 168] width 8 height 8
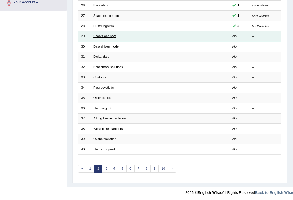
click at [110, 36] on link "Sharks and rays" at bounding box center [104, 35] width 23 height 3
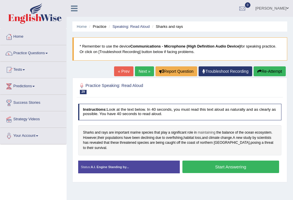
click at [209, 131] on span "maintaining" at bounding box center [207, 132] width 18 height 5
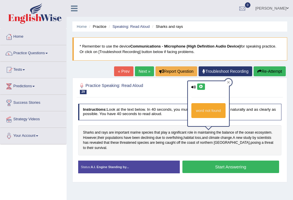
click at [201, 86] on icon at bounding box center [201, 86] width 4 height 3
click at [216, 138] on span "climate" at bounding box center [214, 137] width 11 height 5
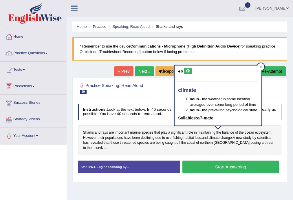
click at [190, 71] on button at bounding box center [188, 71] width 8 height 6
click at [124, 144] on span "threatened" at bounding box center [128, 142] width 16 height 5
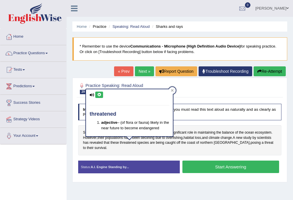
click at [94, 93] on icon at bounding box center [91, 95] width 5 height 4
click at [99, 94] on icon at bounding box center [99, 94] width 4 height 3
click at [99, 93] on icon at bounding box center [99, 94] width 4 height 3
click at [99, 94] on icon at bounding box center [99, 94] width 4 height 3
click at [143, 144] on span "species" at bounding box center [143, 142] width 12 height 5
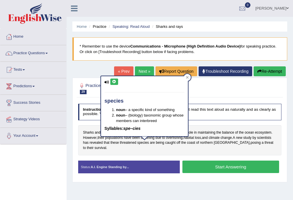
click at [110, 84] on button at bounding box center [114, 81] width 8 height 6
click at [169, 141] on span "caught" at bounding box center [170, 142] width 10 height 5
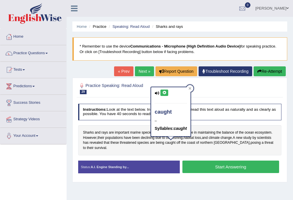
click at [160, 96] on div "caught – Syllables: caught" at bounding box center [170, 111] width 39 height 49
click at [162, 94] on icon at bounding box center [164, 92] width 4 height 3
click at [161, 89] on button at bounding box center [164, 92] width 8 height 6
click at [219, 142] on span "Cyprus" at bounding box center [232, 142] width 36 height 5
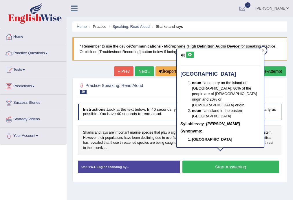
click at [189, 55] on icon at bounding box center [190, 54] width 4 height 3
click at [264, 143] on span "threat" at bounding box center [268, 142] width 9 height 5
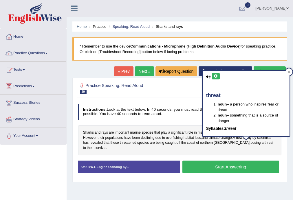
click at [214, 76] on icon at bounding box center [216, 75] width 4 height 3
click at [106, 145] on span "survival" at bounding box center [101, 147] width 12 height 5
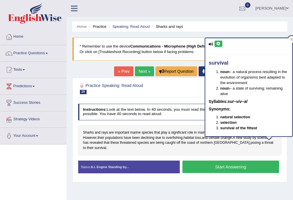
click at [220, 45] on button at bounding box center [218, 44] width 8 height 6
click at [57, 165] on div "Toggle navigation Home Practice Questions Speaking Practice Read Aloud Repeat S…" at bounding box center [146, 150] width 293 height 301
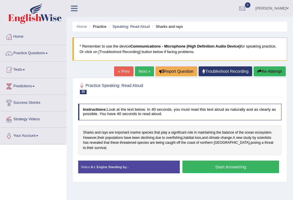
click at [211, 137] on div "Sharks and rays are important marine species that play a significant role in ma…" at bounding box center [179, 140] width 203 height 30
click at [214, 136] on span "climate" at bounding box center [214, 137] width 11 height 5
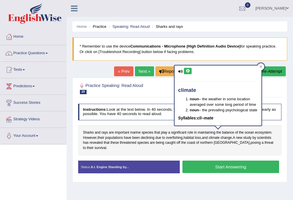
click at [187, 72] on icon at bounding box center [187, 70] width 4 height 3
click at [207, 147] on div "Sharks and rays are important marine species that play a significant role in ma…" at bounding box center [179, 140] width 203 height 30
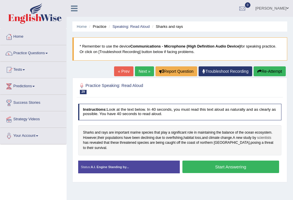
click at [263, 138] on span "scientists" at bounding box center [264, 137] width 14 height 5
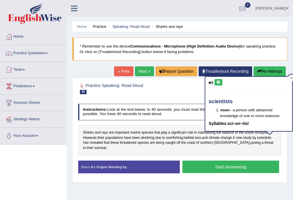
click at [217, 81] on icon at bounding box center [218, 81] width 4 height 3
click at [167, 150] on div "Instructions: Look at the text below. In 40 seconds, you must read this text al…" at bounding box center [180, 140] width 206 height 78
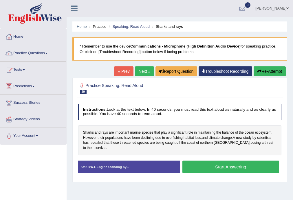
click at [93, 142] on span "revealed" at bounding box center [95, 142] width 13 height 5
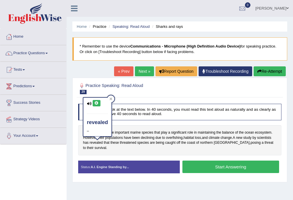
click at [93, 98] on div "revealed –" at bounding box center [97, 116] width 28 height 38
click at [96, 104] on button at bounding box center [97, 103] width 8 height 6
click at [96, 102] on icon at bounding box center [96, 102] width 4 height 3
click at [117, 135] on span "populations" at bounding box center [114, 137] width 18 height 5
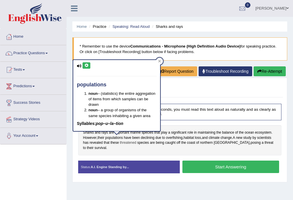
click at [124, 143] on span "threatened" at bounding box center [128, 142] width 16 height 5
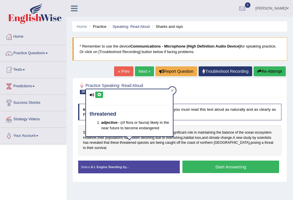
click at [99, 93] on icon at bounding box center [99, 94] width 4 height 3
click at [100, 91] on button at bounding box center [99, 94] width 8 height 6
click at [147, 142] on span "species" at bounding box center [143, 142] width 12 height 5
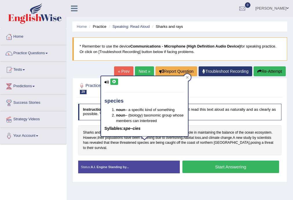
click at [114, 82] on icon at bounding box center [114, 81] width 4 height 3
click at [172, 143] on span "caught" at bounding box center [170, 142] width 10 height 5
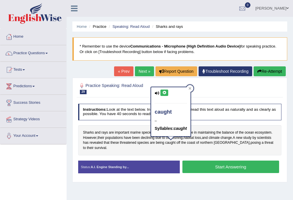
click at [163, 93] on icon at bounding box center [164, 92] width 4 height 3
click at [206, 143] on span "northern" at bounding box center [206, 142] width 13 height 5
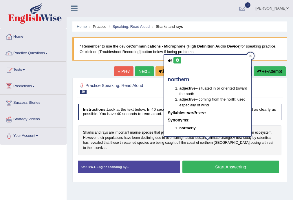
click at [176, 60] on icon at bounding box center [177, 59] width 4 height 3
click at [264, 141] on span "threat" at bounding box center [268, 142] width 9 height 5
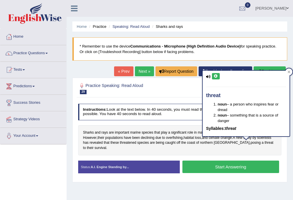
click at [216, 75] on icon at bounding box center [216, 75] width 4 height 3
click at [233, 160] on button "Start Answering" at bounding box center [230, 166] width 97 height 12
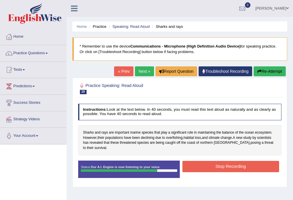
click at [277, 68] on button "Re-Attempt" at bounding box center [269, 71] width 32 height 10
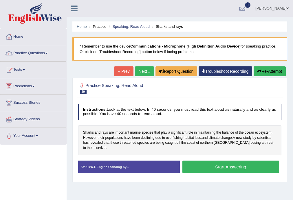
click at [209, 168] on div "Start Answering" at bounding box center [231, 167] width 102 height 14
click at [208, 165] on button "Start Answering" at bounding box center [230, 166] width 97 height 12
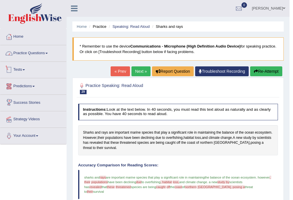
click at [44, 56] on link "Practice Questions" at bounding box center [33, 52] width 66 height 14
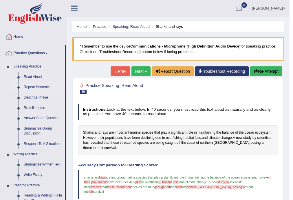
click at [46, 87] on link "Repeat Sentence" at bounding box center [43, 87] width 44 height 10
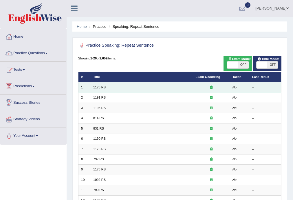
click at [94, 90] on td "1175 RS" at bounding box center [142, 87] width 102 height 10
click at [97, 87] on link "1175 RS" at bounding box center [99, 86] width 12 height 3
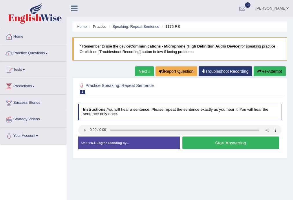
click at [233, 150] on div "Status: A.I. Engine Standing by... Start Answering Stop Recording" at bounding box center [179, 145] width 203 height 18
click at [235, 147] on button "Start Answering" at bounding box center [230, 142] width 97 height 12
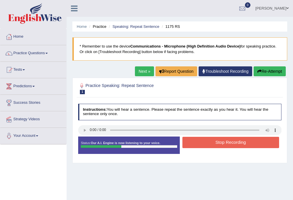
click at [218, 140] on button "Stop Recording" at bounding box center [230, 142] width 97 height 11
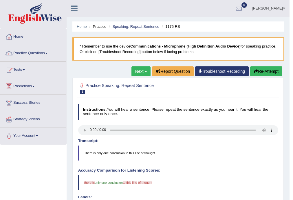
click at [268, 69] on button "Re-Attempt" at bounding box center [266, 71] width 32 height 10
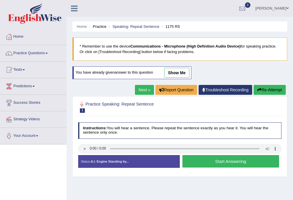
click at [236, 162] on button "Start Answering" at bounding box center [230, 161] width 97 height 12
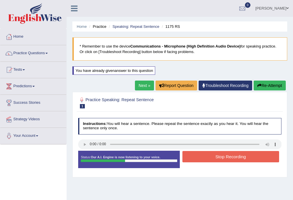
click at [247, 156] on button "Stop Recording" at bounding box center [230, 156] width 97 height 11
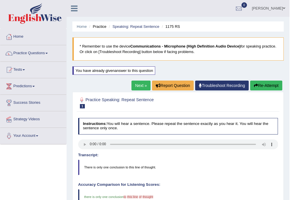
click at [131, 87] on link "Next »" at bounding box center [140, 85] width 19 height 10
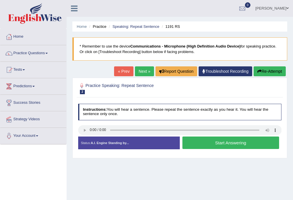
click at [76, 130] on div "Practice Speaking: Repeat Sentence 2 1191 RS Instructions: You will hear a sent…" at bounding box center [179, 118] width 215 height 80
click at [206, 140] on button "Start Answering" at bounding box center [230, 142] width 97 height 12
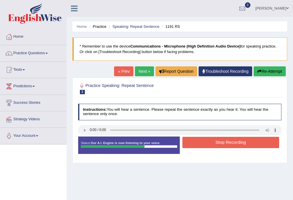
click at [230, 144] on button "Stop Recording" at bounding box center [230, 142] width 97 height 11
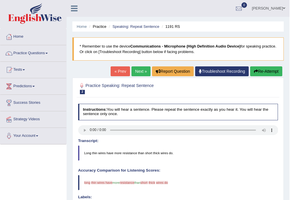
click at [139, 70] on link "Next »" at bounding box center [140, 71] width 19 height 10
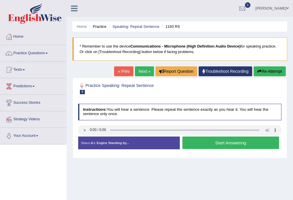
click at [227, 144] on button "Start Answering" at bounding box center [230, 142] width 97 height 12
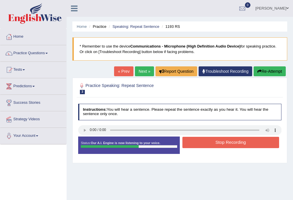
click at [252, 143] on button "Stop Recording" at bounding box center [230, 142] width 97 height 11
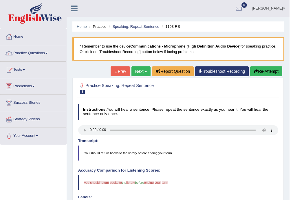
click at [121, 72] on link "« Prev" at bounding box center [120, 71] width 19 height 10
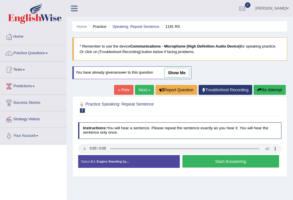
click at [281, 3] on link "Anderson Sanabria" at bounding box center [272, 7] width 42 height 15
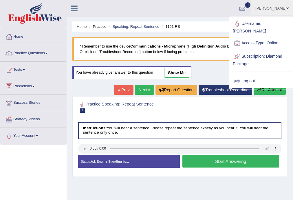
click at [280, 8] on link "Anderson Sanabria" at bounding box center [272, 7] width 42 height 15
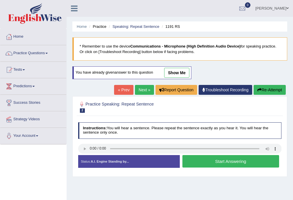
click at [279, 10] on link "Anderson Sanabria" at bounding box center [272, 7] width 42 height 15
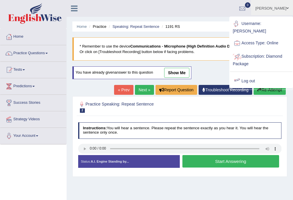
click at [246, 76] on link "Log out" at bounding box center [261, 80] width 62 height 13
